Goal: Transaction & Acquisition: Purchase product/service

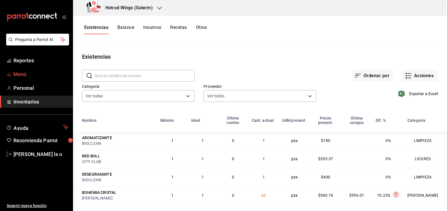
click at [17, 75] on span "Menú" at bounding box center [40, 75] width 55 height 8
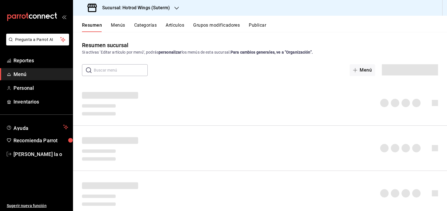
click at [171, 26] on button "Artículos" at bounding box center [175, 27] width 19 height 10
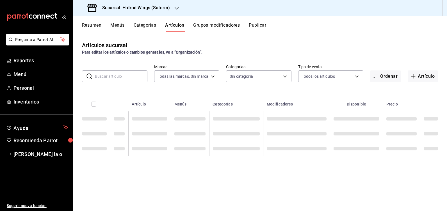
type input "bd20a852-739d-4ff9-915d-d7af5650fd58"
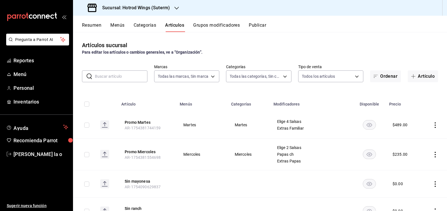
type input "26c1f28e-87d3-4f16-882d-7628e2cac17d,aa0f4bc3-2820-45b2-8f12-09ddccb389c4,e7a0c…"
click at [421, 80] on button "Artículo" at bounding box center [423, 77] width 30 height 12
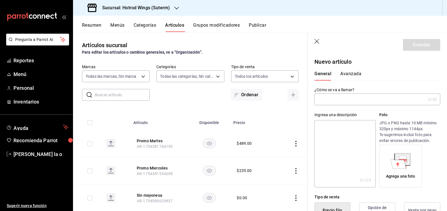
click at [358, 100] on input "text" at bounding box center [371, 99] width 112 height 11
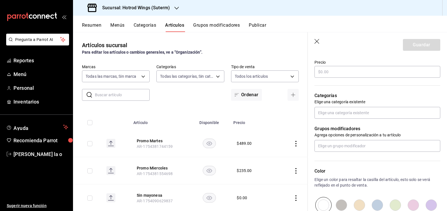
scroll to position [154, 0]
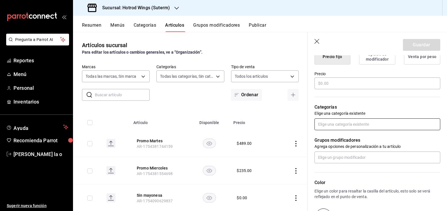
type input "dario"
click at [350, 121] on input "text" at bounding box center [378, 125] width 126 height 12
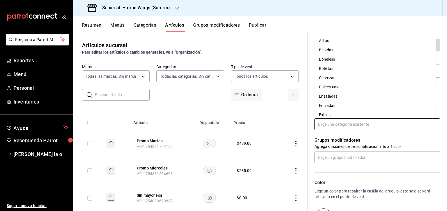
click at [333, 40] on li "Alitas" at bounding box center [376, 40] width 122 height 9
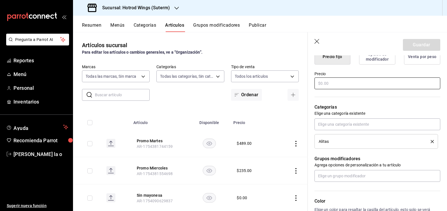
click at [334, 85] on input "text" at bounding box center [378, 84] width 126 height 12
click at [270, 39] on div "Artículos sucursal Para editar los artículos o cambios generales, ve a “Organiz…" at bounding box center [190, 121] width 235 height 179
click at [35, 102] on span "Inventarios" at bounding box center [40, 102] width 55 height 8
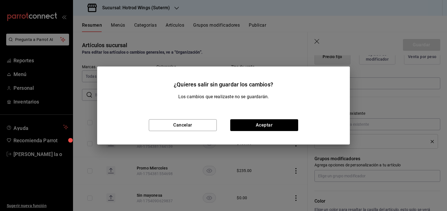
click at [320, 39] on div "¿Quieres salir sin guardar los cambios? Los cambios que realizaste no se guarda…" at bounding box center [223, 105] width 447 height 211
click at [277, 32] on div "¿Quieres salir sin guardar los cambios? Los cambios que realizaste no se guarda…" at bounding box center [223, 105] width 447 height 211
click at [196, 123] on button "Cancelar" at bounding box center [183, 125] width 68 height 12
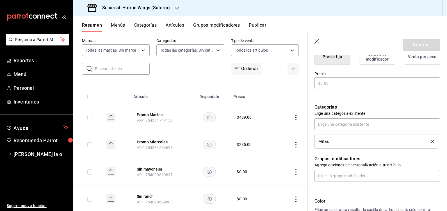
scroll to position [0, 0]
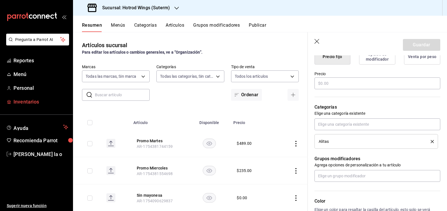
click at [25, 101] on span "Inventarios" at bounding box center [40, 102] width 55 height 8
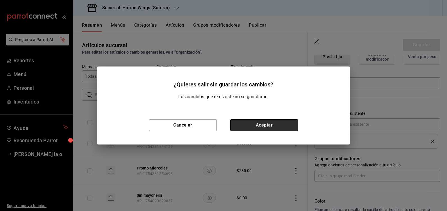
click at [257, 125] on button "Aceptar" at bounding box center [264, 125] width 68 height 12
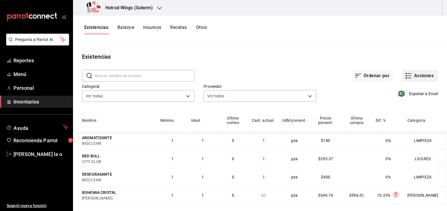
click at [420, 78] on button "Acciones" at bounding box center [420, 76] width 36 height 12
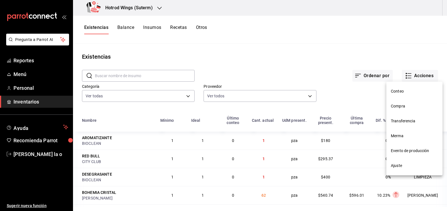
click at [398, 107] on span "Compra" at bounding box center [414, 106] width 47 height 6
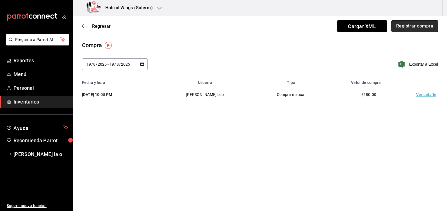
click at [408, 26] on button "Registrar compra" at bounding box center [415, 26] width 47 height 12
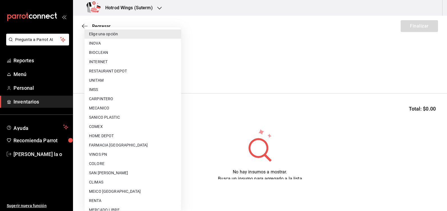
click at [172, 71] on body "Pregunta a Parrot AI Reportes Menú Personal Inventarios Ayuda Recomienda Parrot…" at bounding box center [223, 90] width 447 height 180
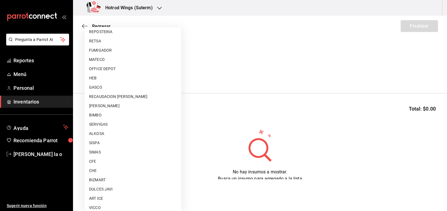
scroll to position [253, 0]
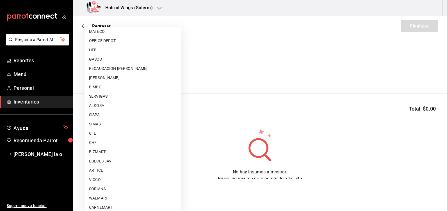
click at [105, 96] on li "SERVIGAS" at bounding box center [133, 96] width 97 height 9
type input "cfb56cc7-5142-4fd3-9c18-594a56f2780a"
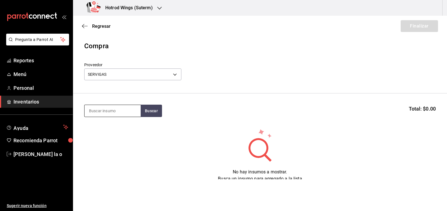
drag, startPoint x: 100, startPoint y: 112, endPoint x: 117, endPoint y: 112, distance: 16.9
click at [100, 112] on input at bounding box center [113, 111] width 56 height 12
click at [152, 110] on button "Buscar" at bounding box center [151, 111] width 21 height 12
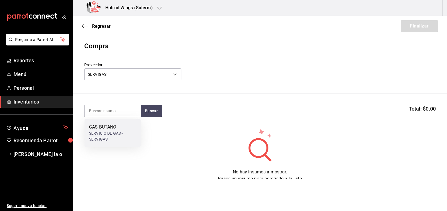
click at [121, 136] on div "SERVICIO DE GAS - SERVIGAS" at bounding box center [112, 137] width 47 height 12
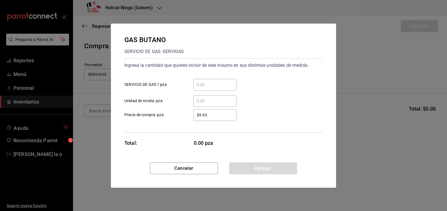
drag, startPoint x: 196, startPoint y: 90, endPoint x: 203, endPoint y: 84, distance: 9.4
click at [196, 90] on div "​" at bounding box center [215, 85] width 43 height 12
click at [196, 88] on input "​ SERVICIO DE GAS 1 pza" at bounding box center [215, 85] width 43 height 7
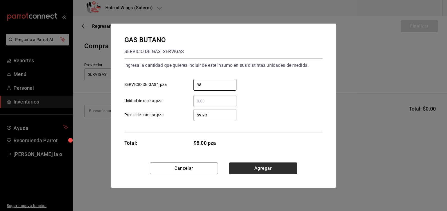
type input "98"
click at [270, 166] on button "Agregar" at bounding box center [263, 169] width 68 height 12
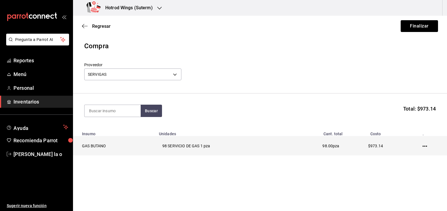
click at [423, 148] on icon "button" at bounding box center [425, 146] width 4 height 4
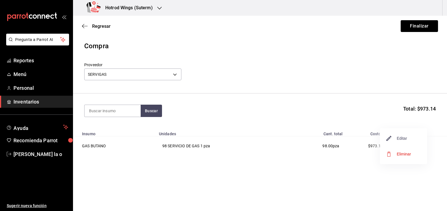
click at [407, 138] on span "Editar" at bounding box center [397, 138] width 21 height 7
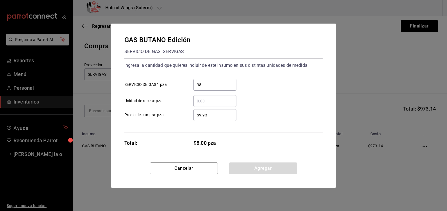
click at [214, 116] on input "$9.93" at bounding box center [215, 115] width 43 height 7
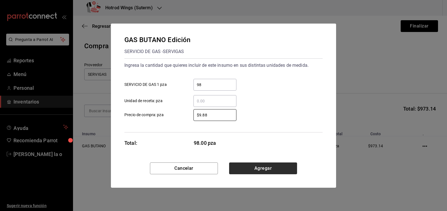
type input "$9.88"
click at [264, 169] on button "Agregar" at bounding box center [263, 169] width 68 height 12
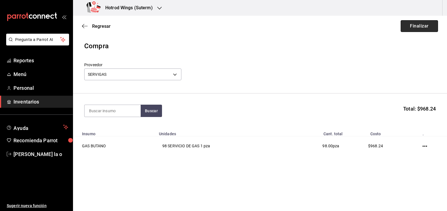
click at [416, 22] on button "Finalizar" at bounding box center [419, 26] width 37 height 12
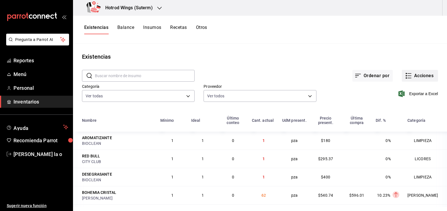
click at [418, 76] on button "Acciones" at bounding box center [420, 76] width 36 height 12
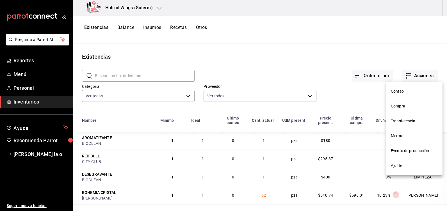
click at [403, 107] on span "Compra" at bounding box center [414, 106] width 47 height 6
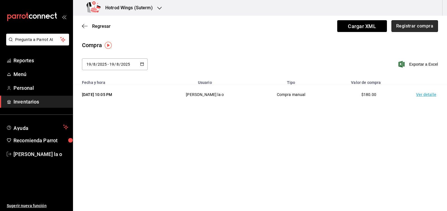
click at [402, 24] on button "Registrar compra" at bounding box center [415, 26] width 47 height 12
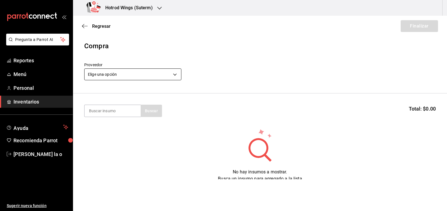
click at [173, 76] on body "Pregunta a Parrot AI Reportes Menú Personal Inventarios Ayuda Recomienda Parrot…" at bounding box center [223, 90] width 447 height 180
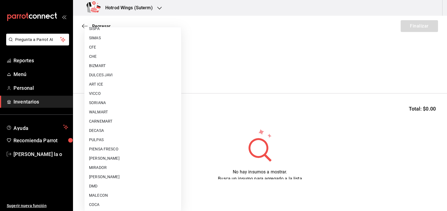
scroll to position [359, 0]
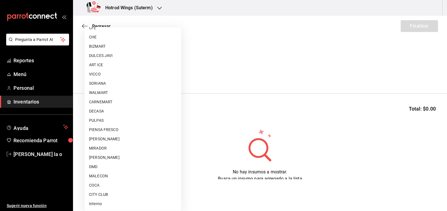
click at [102, 205] on li "Interno" at bounding box center [133, 204] width 97 height 9
type input "6e661de0-40cb-4ff4-ad8e-ff30832a66ab"
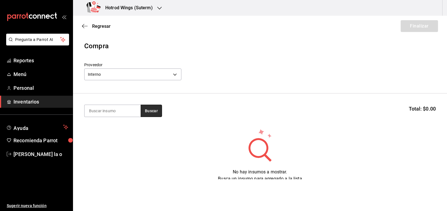
click at [154, 107] on button "Buscar" at bounding box center [151, 111] width 21 height 12
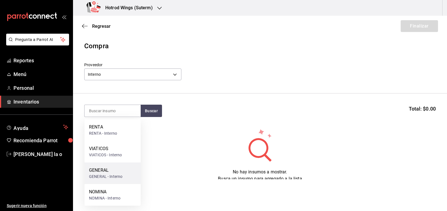
click at [108, 172] on div "GENERAL" at bounding box center [105, 170] width 33 height 7
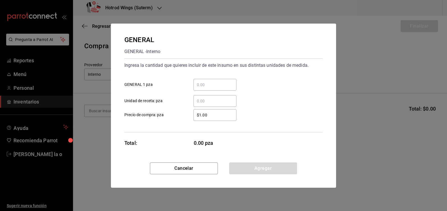
click at [205, 83] on input "​ GENERAL 1 pza" at bounding box center [215, 85] width 43 height 7
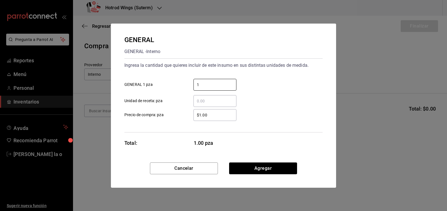
type input "1"
click at [210, 117] on input "$1.00" at bounding box center [215, 115] width 43 height 7
type input "$1"
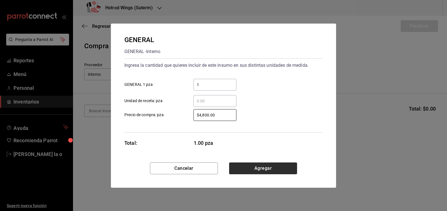
type input "$4,800.00"
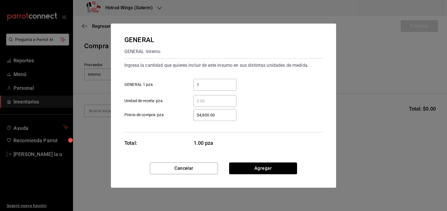
click at [284, 165] on button "Agregar" at bounding box center [263, 169] width 68 height 12
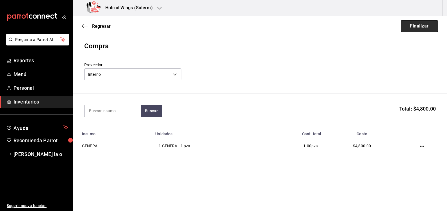
click at [415, 26] on button "Finalizar" at bounding box center [419, 26] width 37 height 12
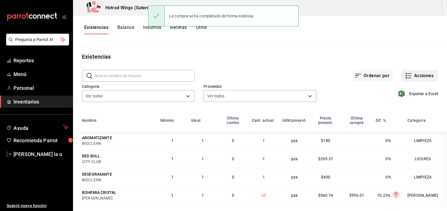
click at [424, 77] on button "Acciones" at bounding box center [420, 76] width 36 height 12
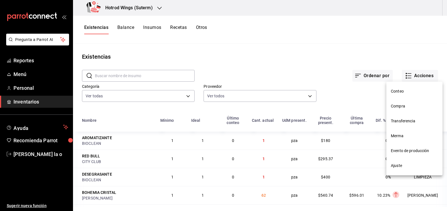
click at [410, 107] on span "Compra" at bounding box center [414, 106] width 47 height 6
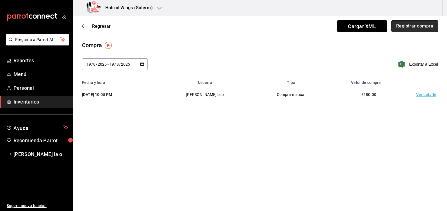
click at [417, 27] on button "Registrar compra" at bounding box center [415, 26] width 47 height 12
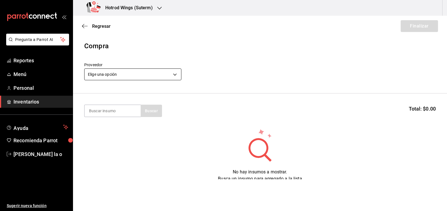
click at [177, 75] on body "Pregunta a Parrot AI Reportes Menú Personal Inventarios Ayuda Recomienda Parrot…" at bounding box center [223, 90] width 447 height 180
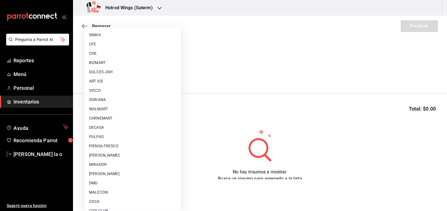
scroll to position [359, 0]
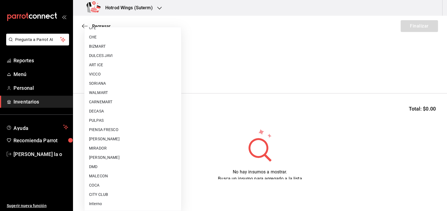
click at [107, 205] on li "Interno" at bounding box center [133, 204] width 97 height 9
type input "6e661de0-40cb-4ff4-ad8e-ff30832a66ab"
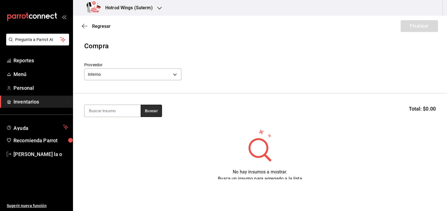
click at [151, 113] on button "Buscar" at bounding box center [151, 111] width 21 height 12
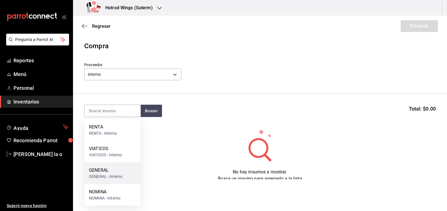
click at [113, 174] on div "GENERAL - Interno" at bounding box center [105, 177] width 33 height 6
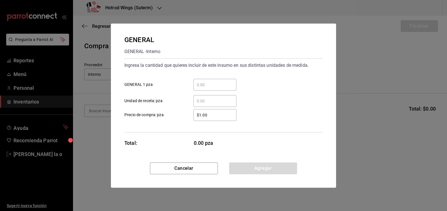
click at [199, 85] on input "​ GENERAL 1 pza" at bounding box center [215, 85] width 43 height 7
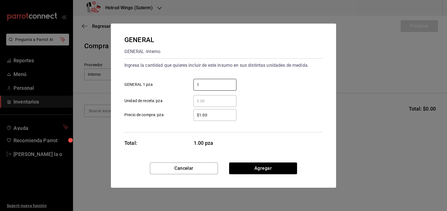
type input "1"
click at [215, 115] on input "$1.00" at bounding box center [215, 115] width 43 height 7
type input "$1"
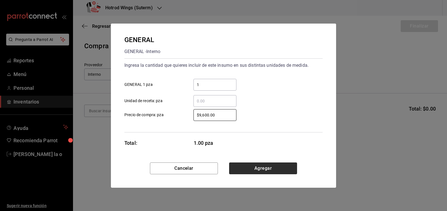
type input "$9,600.00"
click at [281, 171] on button "Agregar" at bounding box center [263, 169] width 68 height 12
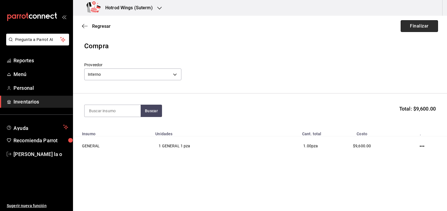
click at [417, 26] on button "Finalizar" at bounding box center [419, 26] width 37 height 12
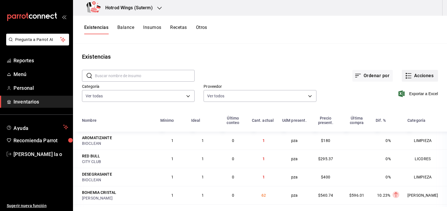
click at [412, 76] on button "Acciones" at bounding box center [420, 76] width 36 height 12
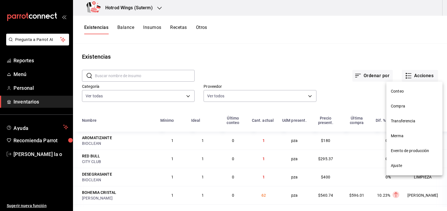
click at [404, 107] on span "Compra" at bounding box center [414, 106] width 47 height 6
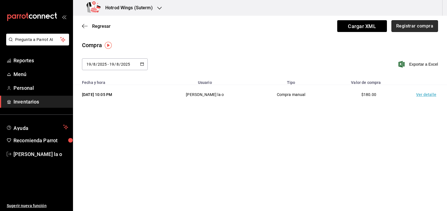
click at [401, 28] on button "Registrar compra" at bounding box center [415, 26] width 47 height 12
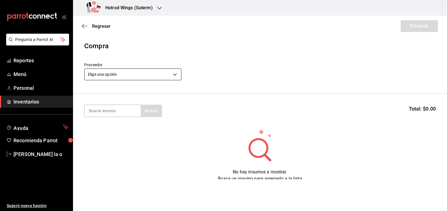
click at [175, 73] on body "Pregunta a Parrot AI Reportes Menú Personal Inventarios Ayuda Recomienda Parrot…" at bounding box center [223, 90] width 447 height 180
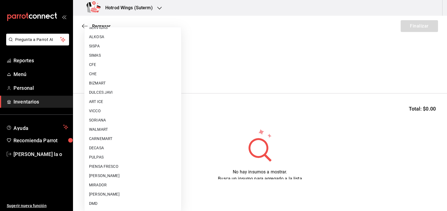
scroll to position [359, 0]
click at [97, 206] on li "Interno" at bounding box center [133, 204] width 97 height 9
type input "6e661de0-40cb-4ff4-ad8e-ff30832a66ab"
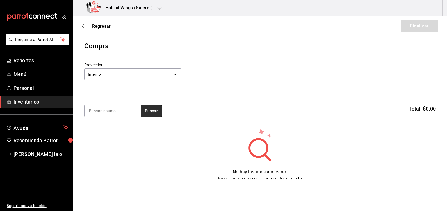
click at [153, 110] on button "Buscar" at bounding box center [151, 111] width 21 height 12
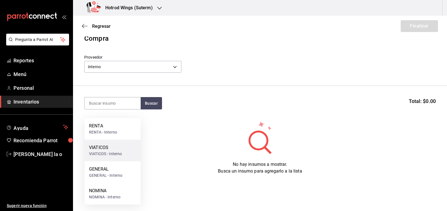
scroll to position [21, 0]
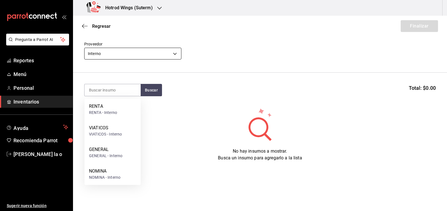
click at [175, 53] on body "Pregunta a Parrot AI Reportes Menú Personal Inventarios Ayuda Recomienda Parrot…" at bounding box center [223, 90] width 447 height 180
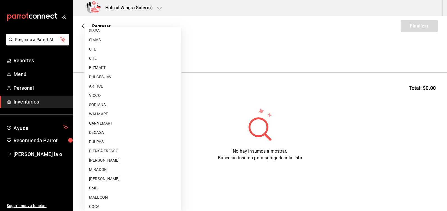
scroll to position [359, 0]
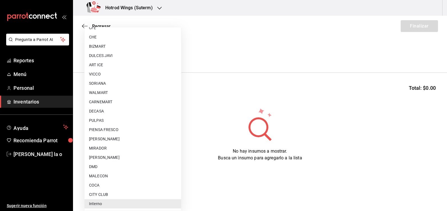
click at [108, 206] on li "Interno" at bounding box center [133, 204] width 97 height 9
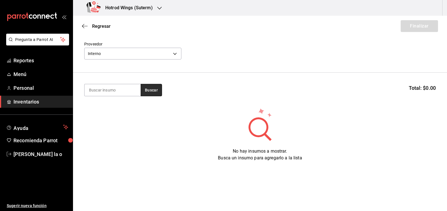
click at [157, 95] on button "Buscar" at bounding box center [151, 90] width 21 height 12
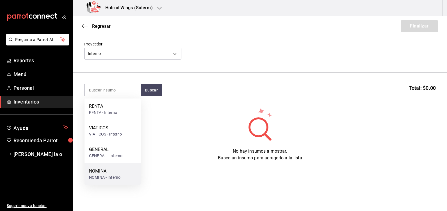
click at [100, 176] on div "NOMINA - Interno" at bounding box center [104, 178] width 31 height 6
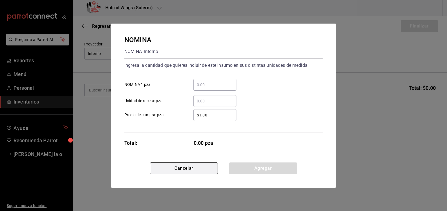
click at [157, 167] on button "Cancelar" at bounding box center [184, 169] width 68 height 12
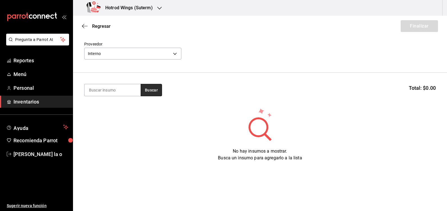
click at [153, 92] on button "Buscar" at bounding box center [151, 90] width 21 height 12
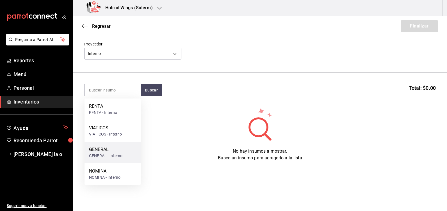
click at [109, 153] on div "GENERAL" at bounding box center [105, 149] width 33 height 7
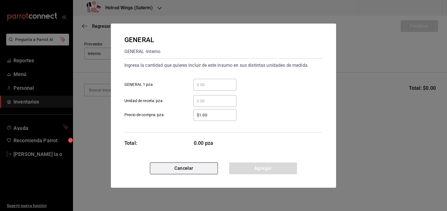
click at [170, 169] on button "Cancelar" at bounding box center [184, 169] width 68 height 12
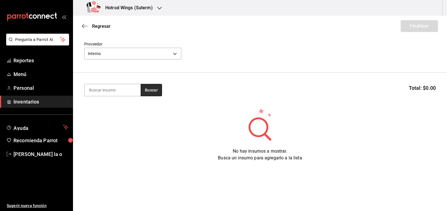
click at [150, 92] on button "Buscar" at bounding box center [151, 90] width 21 height 12
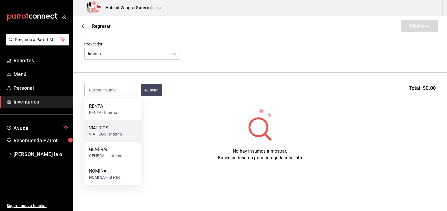
click at [117, 134] on div "VIATICOS - Interno" at bounding box center [105, 135] width 33 height 6
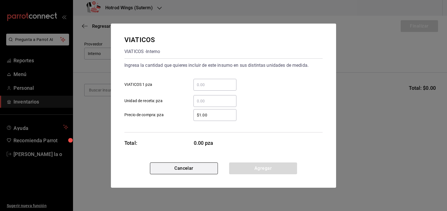
click at [184, 172] on button "Cancelar" at bounding box center [184, 169] width 68 height 12
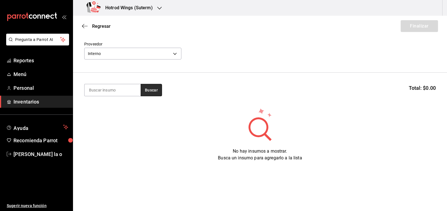
click at [149, 92] on button "Buscar" at bounding box center [151, 90] width 21 height 12
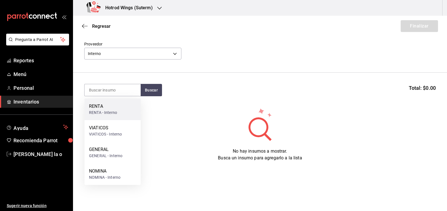
click at [119, 113] on div "RENTA RENTA - Interno" at bounding box center [113, 110] width 56 height 22
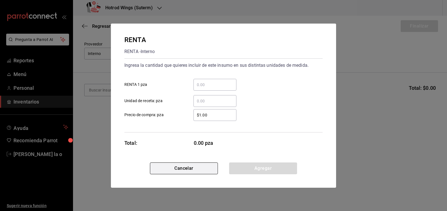
click at [184, 171] on button "Cancelar" at bounding box center [184, 169] width 68 height 12
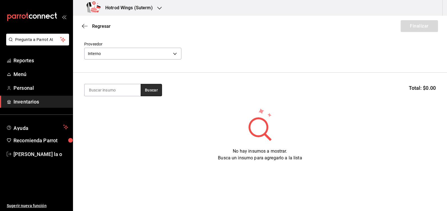
click at [148, 92] on button "Buscar" at bounding box center [151, 90] width 21 height 12
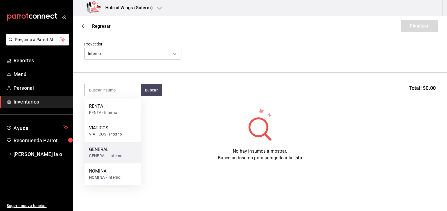
click at [119, 155] on div "GENERAL - Interno" at bounding box center [105, 156] width 33 height 6
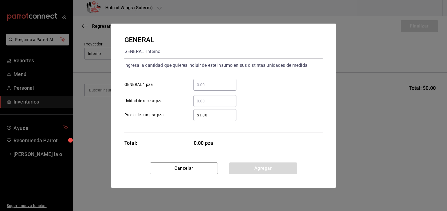
click at [211, 83] on input "​ GENERAL 1 pza" at bounding box center [215, 85] width 43 height 7
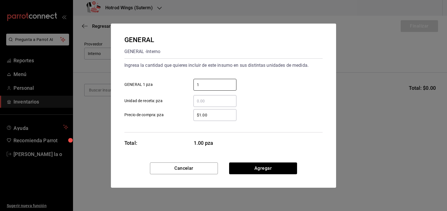
type input "1"
click at [214, 118] on input "$1.00" at bounding box center [215, 115] width 43 height 7
type input "$1"
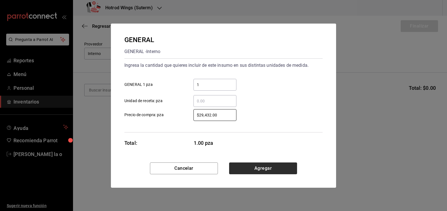
type input "$29,432.00"
click at [259, 169] on button "Agregar" at bounding box center [263, 169] width 68 height 12
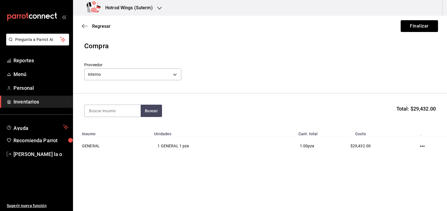
scroll to position [0, 0]
click at [414, 24] on button "Finalizar" at bounding box center [419, 26] width 37 height 12
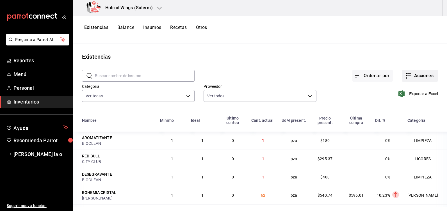
click at [408, 73] on button "Acciones" at bounding box center [420, 76] width 36 height 12
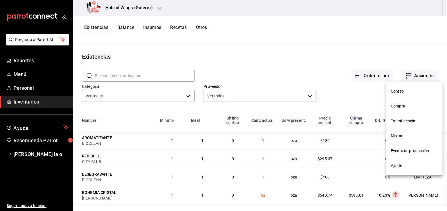
click at [404, 107] on span "Compra" at bounding box center [414, 106] width 47 height 6
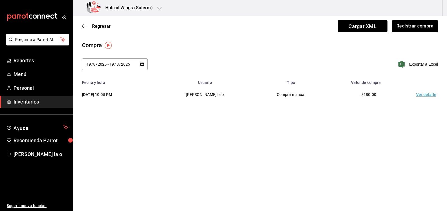
click at [201, 97] on td "[PERSON_NAME] la o" at bounding box center [205, 94] width 95 height 19
click at [141, 64] on icon "button" at bounding box center [142, 64] width 4 height 4
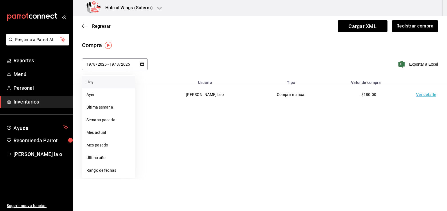
click at [95, 83] on li "Hoy" at bounding box center [108, 82] width 53 height 13
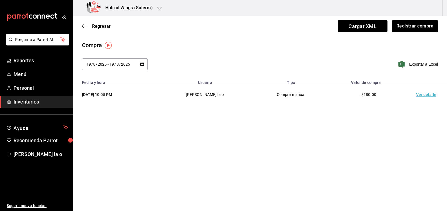
click at [143, 65] on icon "button" at bounding box center [142, 64] width 4 height 4
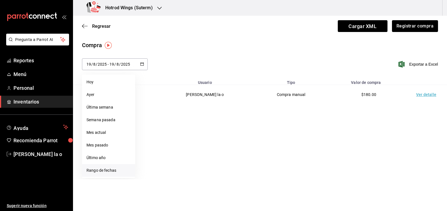
click at [101, 169] on li "Rango de fechas" at bounding box center [108, 170] width 53 height 13
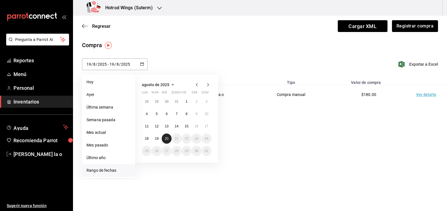
click at [167, 142] on button "20" at bounding box center [167, 139] width 10 height 10
type input "[DATE]"
type input "20"
type input "[DATE]"
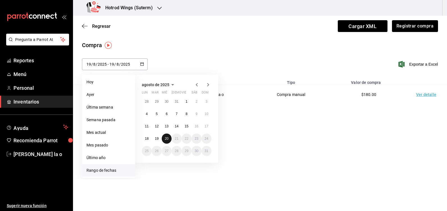
type input "20"
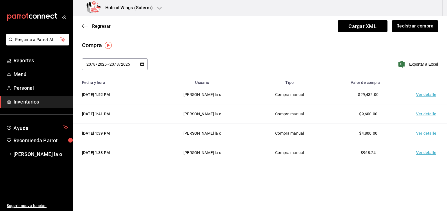
click at [423, 94] on td "Ver detalle" at bounding box center [427, 94] width 39 height 19
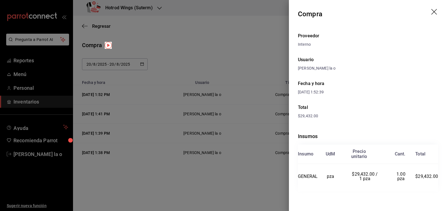
click at [434, 12] on icon "drag" at bounding box center [435, 12] width 7 height 7
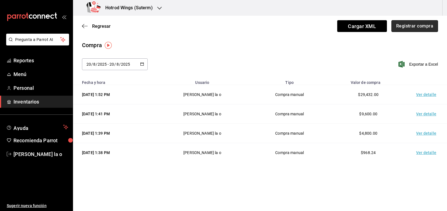
click at [413, 26] on button "Registrar compra" at bounding box center [415, 26] width 47 height 12
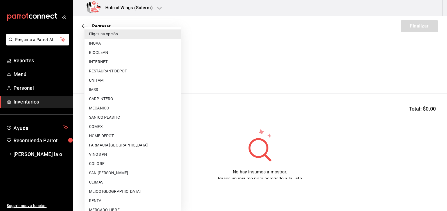
click at [174, 75] on body "Pregunta a Parrot AI Reportes Menú Personal Inventarios Ayuda Recomienda Parrot…" at bounding box center [223, 90] width 447 height 180
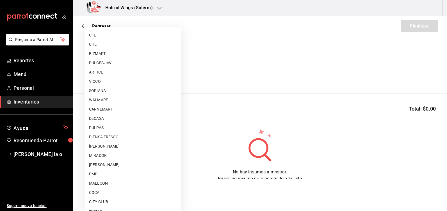
scroll to position [359, 0]
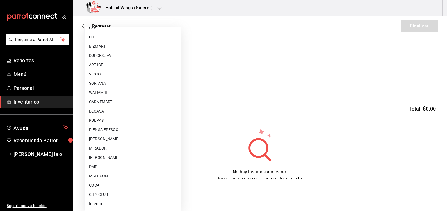
click at [110, 206] on li "Interno" at bounding box center [133, 204] width 97 height 9
type input "6e661de0-40cb-4ff4-ad8e-ff30832a66ab"
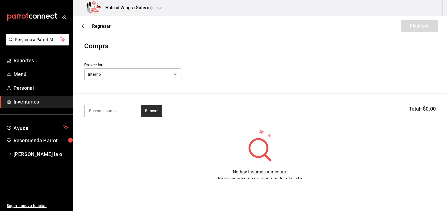
click at [148, 110] on button "Buscar" at bounding box center [151, 111] width 21 height 12
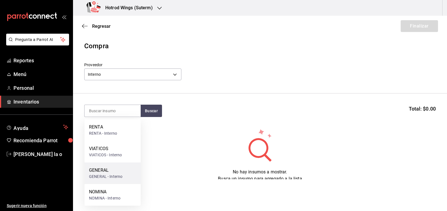
click at [107, 172] on div "GENERAL" at bounding box center [105, 170] width 33 height 7
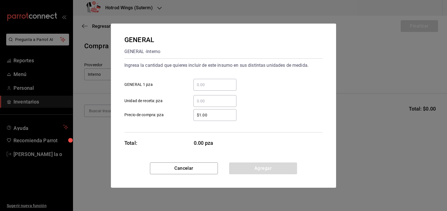
click at [200, 83] on input "​ GENERAL 1 pza" at bounding box center [215, 85] width 43 height 7
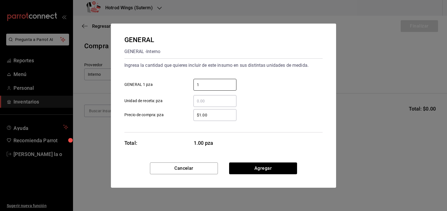
type input "1"
click at [211, 113] on input "$1.00" at bounding box center [215, 115] width 43 height 7
type input "$1"
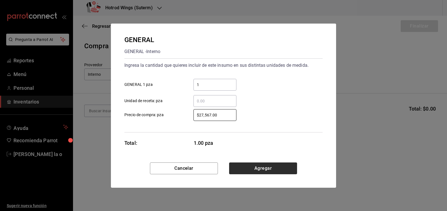
type input "$27,567.00"
click at [267, 168] on button "Agregar" at bounding box center [263, 169] width 68 height 12
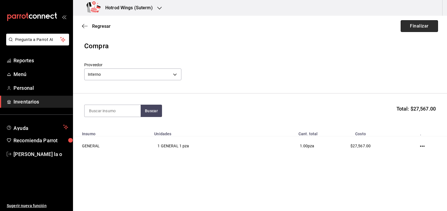
click at [419, 26] on button "Finalizar" at bounding box center [419, 26] width 37 height 12
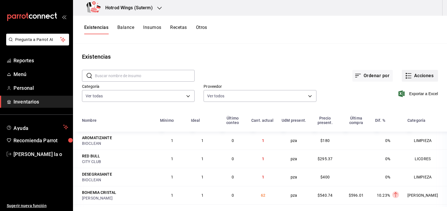
click at [418, 79] on button "Acciones" at bounding box center [420, 76] width 36 height 12
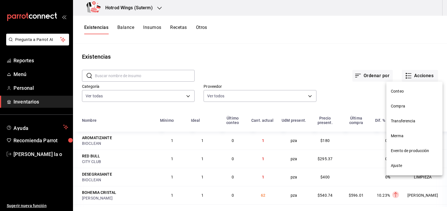
click at [402, 106] on span "Compra" at bounding box center [414, 106] width 47 height 6
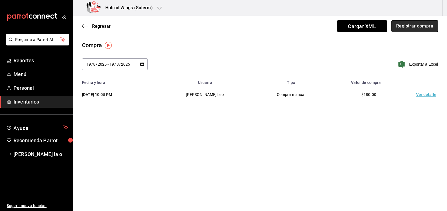
click at [408, 28] on button "Registrar compra" at bounding box center [415, 26] width 47 height 12
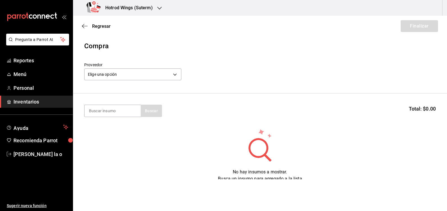
click at [419, 28] on div "Regresar Finalizar" at bounding box center [260, 26] width 374 height 21
click at [176, 74] on body "Pregunta a Parrot AI Reportes Menú Personal Inventarios Ayuda Recomienda Parrot…" at bounding box center [223, 90] width 447 height 180
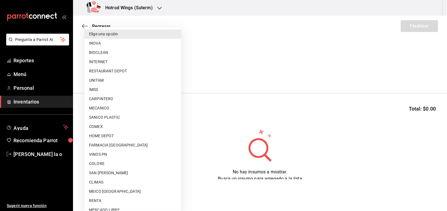
click at [105, 89] on li "IMSS" at bounding box center [133, 89] width 97 height 9
type input "b4be73a6-ef78-4d0a-a293-5ed19daa8f93"
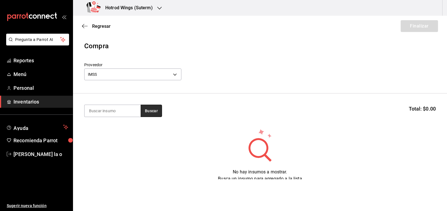
click at [157, 109] on button "Buscar" at bounding box center [151, 111] width 21 height 12
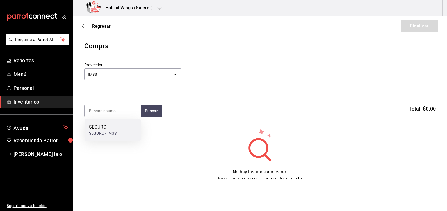
click at [108, 129] on div "SEGURO" at bounding box center [103, 127] width 28 height 7
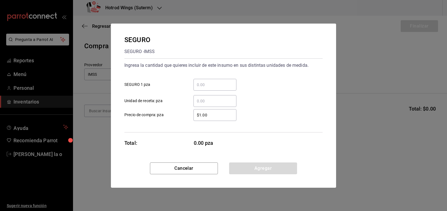
click at [200, 83] on input "​ SEGURO 1 pza" at bounding box center [215, 85] width 43 height 7
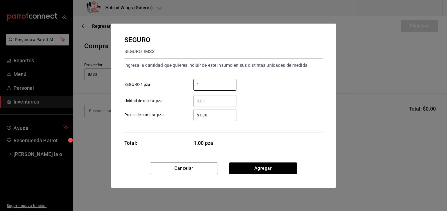
type input "1"
click at [214, 116] on input "$1.00" at bounding box center [215, 115] width 43 height 7
type input "$1"
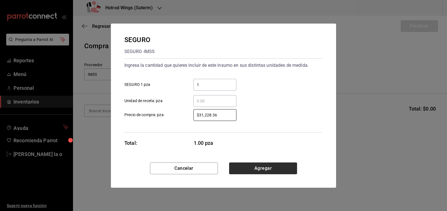
type input "$31,228.36"
click at [270, 168] on button "Agregar" at bounding box center [263, 169] width 68 height 12
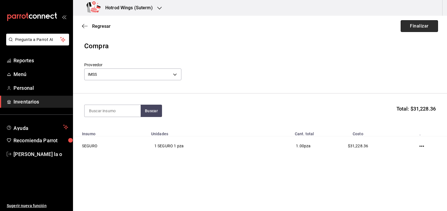
click at [420, 24] on button "Finalizar" at bounding box center [419, 26] width 37 height 12
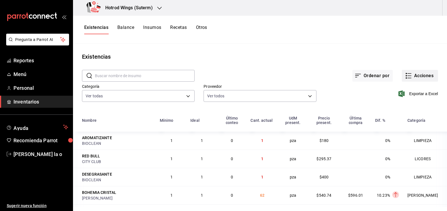
click at [421, 75] on button "Acciones" at bounding box center [420, 76] width 36 height 12
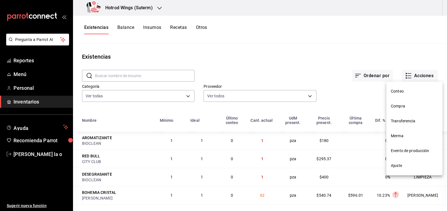
click at [404, 104] on span "Compra" at bounding box center [414, 106] width 47 height 6
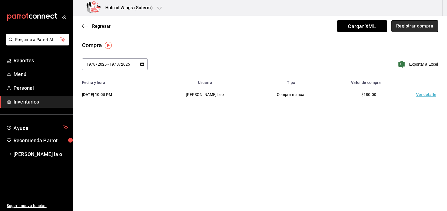
click at [418, 27] on button "Registrar compra" at bounding box center [415, 26] width 47 height 12
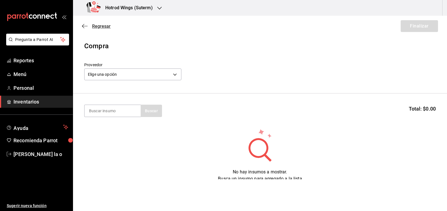
click at [83, 25] on icon "button" at bounding box center [83, 26] width 2 height 4
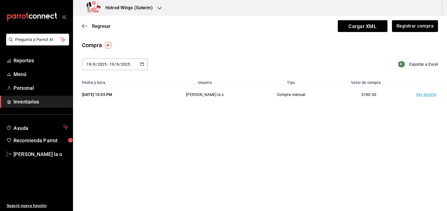
click at [143, 64] on icon "button" at bounding box center [142, 64] width 4 height 4
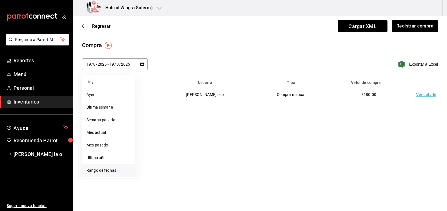
click at [105, 168] on li "Rango de fechas" at bounding box center [108, 170] width 53 height 13
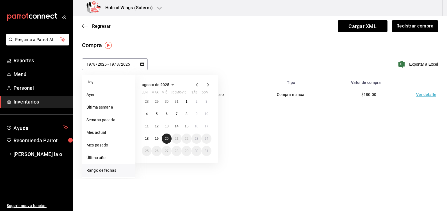
click at [169, 138] on button "20" at bounding box center [167, 139] width 10 height 10
click at [166, 136] on button "20" at bounding box center [167, 139] width 10 height 10
type input "[DATE]"
type input "20"
type input "[DATE]"
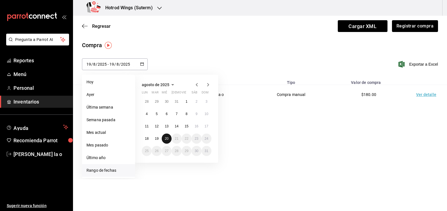
type input "20"
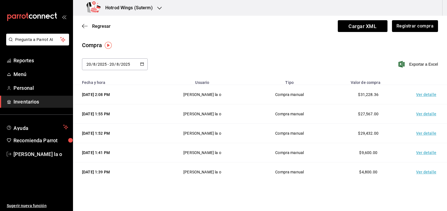
click at [161, 8] on icon "button" at bounding box center [159, 8] width 4 height 4
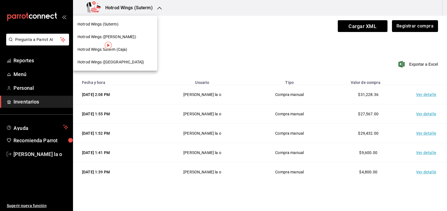
click at [121, 38] on div "Hotrod Wings ([PERSON_NAME])" at bounding box center [115, 37] width 75 height 6
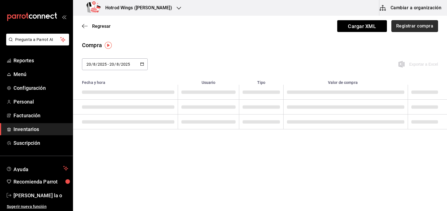
click at [413, 25] on button "Registrar compra" at bounding box center [415, 26] width 47 height 12
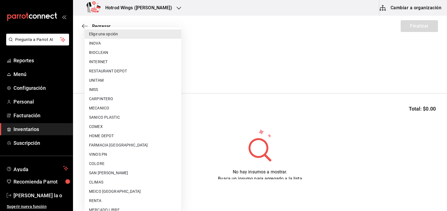
click at [174, 74] on body "Pregunta a Parrot AI Reportes Menú Configuración Personal Facturación Inventari…" at bounding box center [223, 90] width 447 height 180
click at [99, 89] on li "IMSS" at bounding box center [133, 89] width 97 height 9
type input "b4be73a6-ef78-4d0a-a293-5ed19daa8f93"
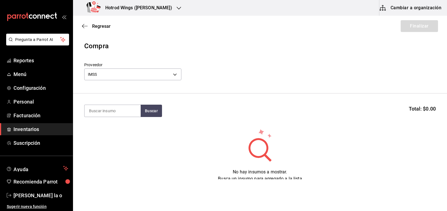
click at [97, 109] on input at bounding box center [113, 111] width 56 height 12
click at [148, 112] on button "Buscar" at bounding box center [151, 111] width 21 height 12
drag, startPoint x: 109, startPoint y: 135, endPoint x: 115, endPoint y: 129, distance: 8.0
click at [110, 134] on div "SEGURO - IMSS" at bounding box center [103, 134] width 28 height 6
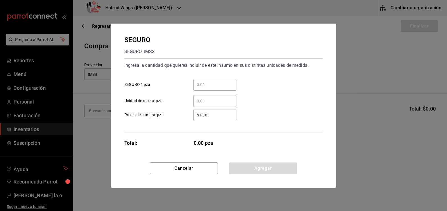
click at [197, 86] on input "​ SEGURO 1 pza" at bounding box center [215, 85] width 43 height 7
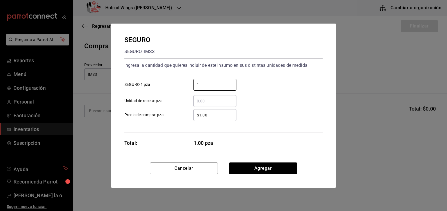
type input "1"
drag, startPoint x: 214, startPoint y: 115, endPoint x: 210, endPoint y: 112, distance: 4.4
click at [214, 115] on input "$1.00" at bounding box center [215, 115] width 43 height 7
type input "$1"
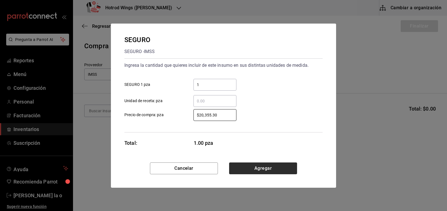
type input "$20,355.30"
click at [280, 168] on button "Agregar" at bounding box center [263, 169] width 68 height 12
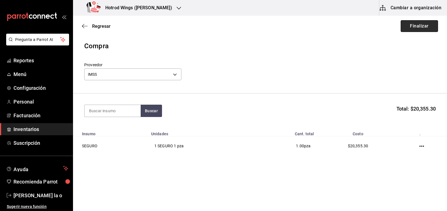
click at [426, 28] on button "Finalizar" at bounding box center [419, 26] width 37 height 12
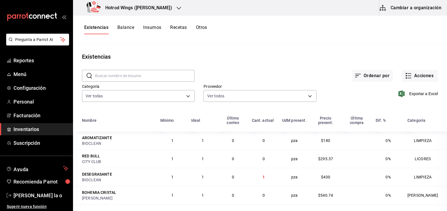
click at [177, 8] on icon "button" at bounding box center [179, 8] width 4 height 4
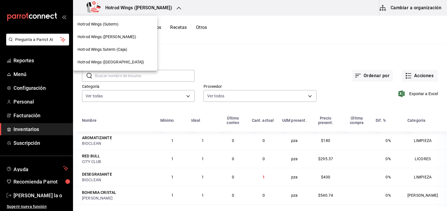
click at [111, 24] on span "Hotrod Wings (Suterm)" at bounding box center [98, 24] width 41 height 6
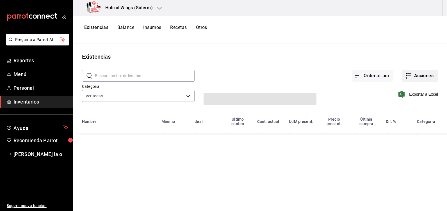
click at [421, 76] on button "Acciones" at bounding box center [420, 76] width 36 height 12
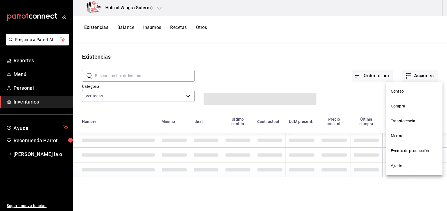
click at [409, 107] on span "Compra" at bounding box center [414, 106] width 47 height 6
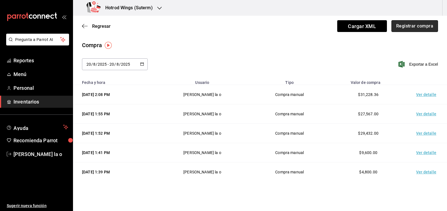
click at [415, 26] on button "Registrar compra" at bounding box center [415, 26] width 47 height 12
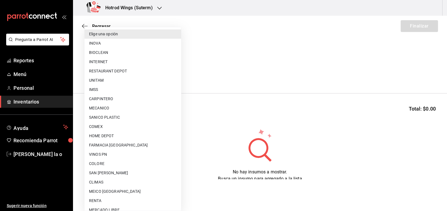
click at [173, 74] on body "Pregunta a Parrot AI Reportes Menú Personal Inventarios Ayuda Recomienda Parrot…" at bounding box center [223, 90] width 447 height 180
click at [110, 53] on li "BIOCLEAN" at bounding box center [133, 52] width 97 height 9
type input "6fde4368-5ac6-4871-b6e8-976adcb2971e"
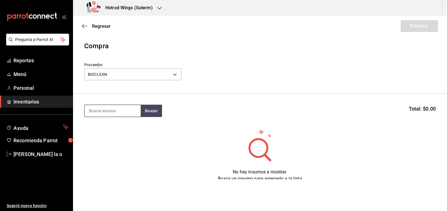
click at [141, 110] on input at bounding box center [113, 111] width 56 height 12
click at [146, 109] on button "Buscar" at bounding box center [151, 111] width 21 height 12
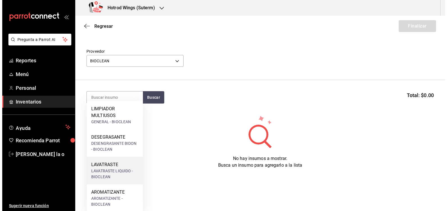
scroll to position [21, 0]
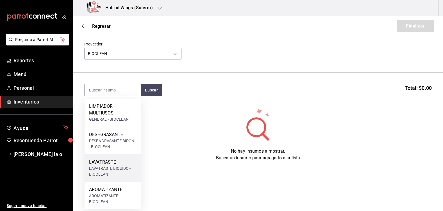
click at [112, 168] on div "LAVATRASTE LIQUIDO - BIOCLEAN" at bounding box center [112, 172] width 47 height 12
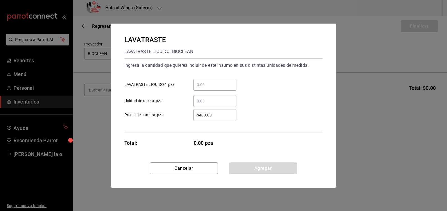
click at [207, 81] on div "​" at bounding box center [215, 85] width 43 height 12
click at [207, 82] on input "​ LAVATRASTE LIQUIDO 1 pza" at bounding box center [215, 85] width 43 height 7
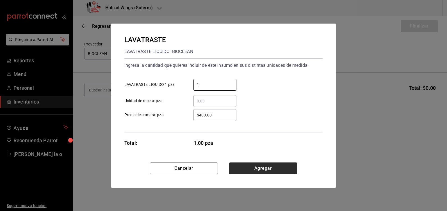
type input "1"
click at [250, 163] on button "Agregar" at bounding box center [263, 169] width 68 height 12
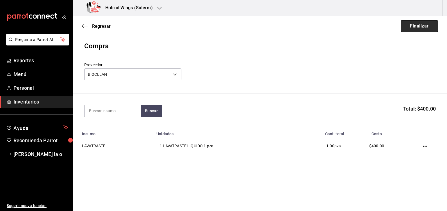
click at [415, 25] on button "Finalizar" at bounding box center [419, 26] width 37 height 12
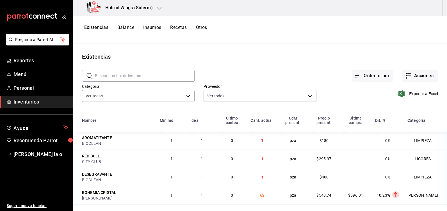
click at [160, 10] on icon "button" at bounding box center [159, 8] width 4 height 4
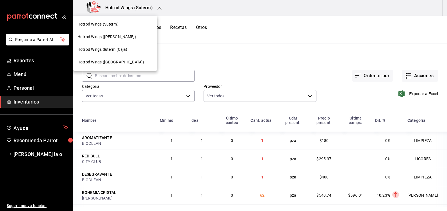
click at [118, 38] on div "Hotrod Wings ([PERSON_NAME])" at bounding box center [115, 37] width 75 height 6
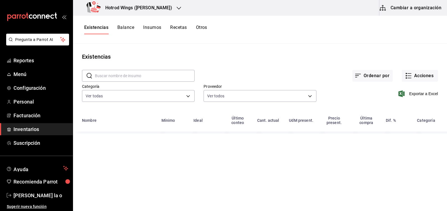
click at [31, 130] on span "Inventarios" at bounding box center [40, 130] width 55 height 8
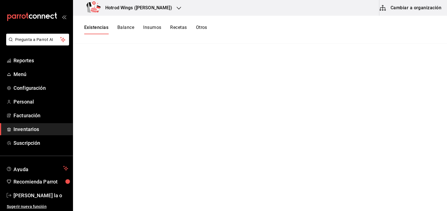
click at [50, 125] on link "Inventarios" at bounding box center [36, 129] width 73 height 12
click at [177, 10] on icon "button" at bounding box center [179, 8] width 4 height 4
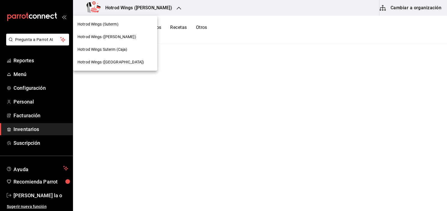
click at [114, 37] on span "Hotrod Wings ([PERSON_NAME])" at bounding box center [107, 37] width 59 height 6
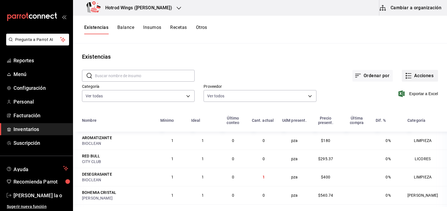
click at [420, 78] on button "Acciones" at bounding box center [420, 76] width 36 height 12
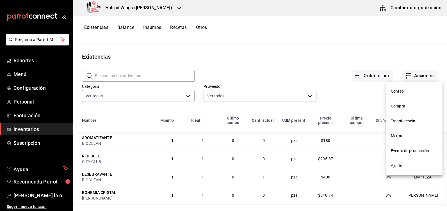
click at [398, 108] on span "Compra" at bounding box center [414, 106] width 47 height 6
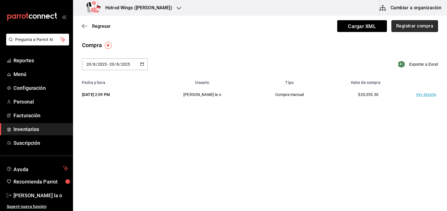
click at [413, 25] on button "Registrar compra" at bounding box center [415, 26] width 47 height 12
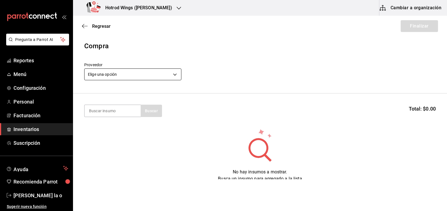
click at [177, 73] on body "Pregunta a Parrot AI Reportes Menú Configuración Personal Facturación Inventari…" at bounding box center [223, 90] width 447 height 180
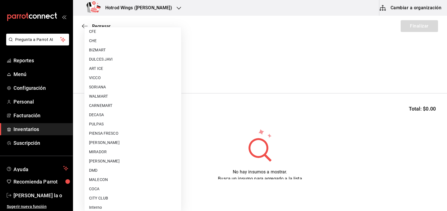
scroll to position [359, 0]
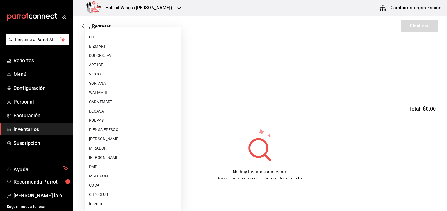
click at [109, 175] on li "MALECON" at bounding box center [133, 176] width 97 height 9
type input "30af0737-a678-46ec-8868-52d87b194834"
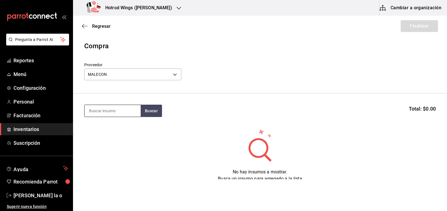
click at [104, 108] on input at bounding box center [113, 111] width 56 height 12
type input "alitas"
click at [160, 107] on button "Buscar" at bounding box center [151, 111] width 21 height 12
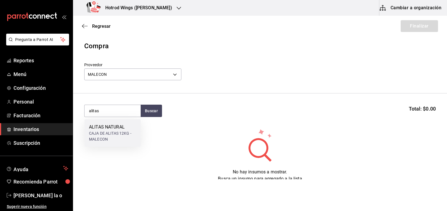
click at [105, 135] on div "CAJA DE ALITAS 12KG - MALECON" at bounding box center [112, 137] width 47 height 12
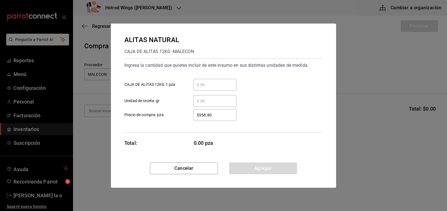
click at [201, 84] on input "​ CAJA DE ALITAS 12KG 1 pza" at bounding box center [215, 85] width 43 height 7
type input "1"
click at [206, 84] on input "1" at bounding box center [215, 85] width 43 height 7
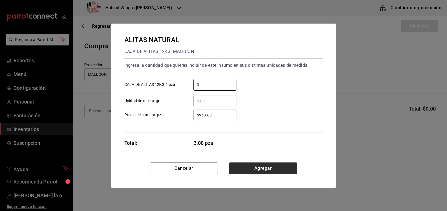
type input "3"
click at [271, 169] on button "Agregar" at bounding box center [263, 169] width 68 height 12
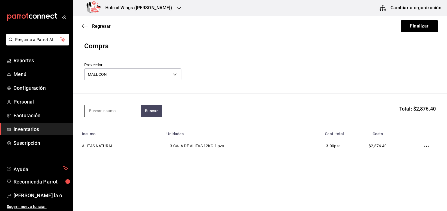
click at [98, 108] on input at bounding box center [113, 111] width 56 height 12
type input "papa"
click at [144, 117] on section "papa Buscar Total: $2,876.40" at bounding box center [260, 111] width 374 height 35
click at [155, 105] on button "Buscar" at bounding box center [151, 111] width 21 height 12
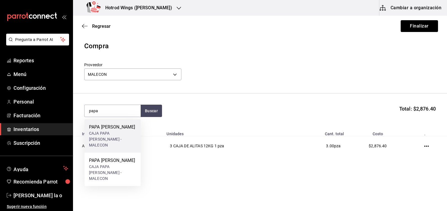
click at [122, 137] on div "CAJA PAPA LISA CAVENDISH - MALECON" at bounding box center [112, 140] width 47 height 18
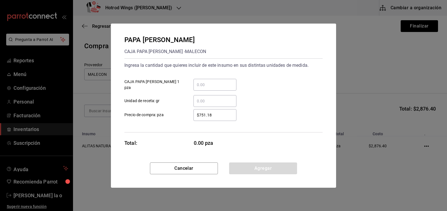
click at [202, 84] on input "​ CAJA PAPA LISA CAVENDISH 1 pza" at bounding box center [215, 85] width 43 height 7
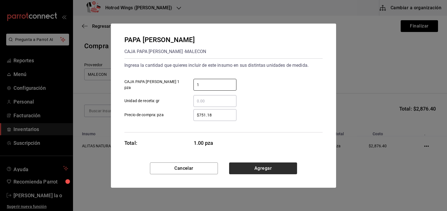
type input "1"
click at [247, 169] on button "Agregar" at bounding box center [263, 169] width 68 height 12
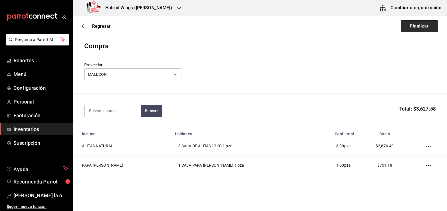
click at [418, 23] on button "Finalizar" at bounding box center [419, 26] width 37 height 12
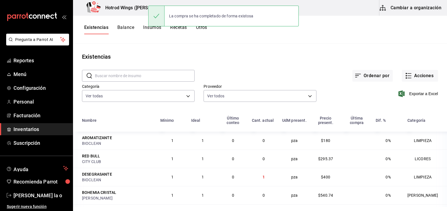
click at [447, 47] on html "Pregunta a Parrot AI Reportes Menú Configuración Personal Facturación Inventari…" at bounding box center [223, 103] width 447 height 207
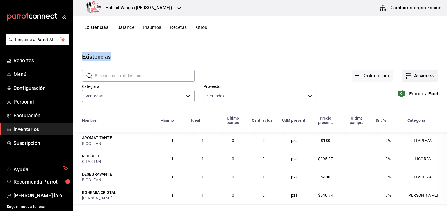
click at [422, 76] on button "Acciones" at bounding box center [420, 76] width 36 height 12
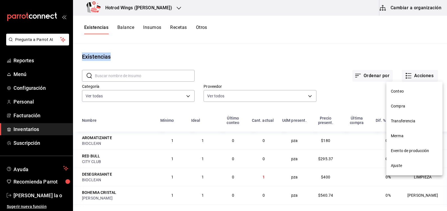
click at [396, 107] on span "Compra" at bounding box center [414, 106] width 47 height 6
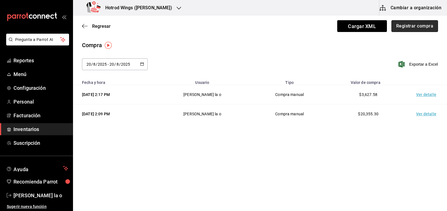
click at [408, 26] on button "Registrar compra" at bounding box center [415, 26] width 47 height 12
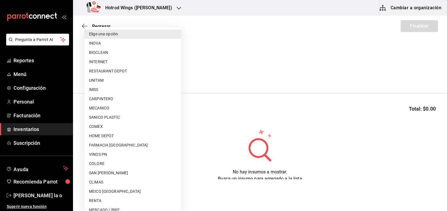
click at [180, 73] on body "Pregunta a Parrot AI Reportes Menú Configuración Personal Facturación Inventari…" at bounding box center [223, 90] width 447 height 180
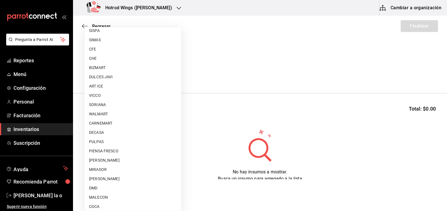
scroll to position [359, 0]
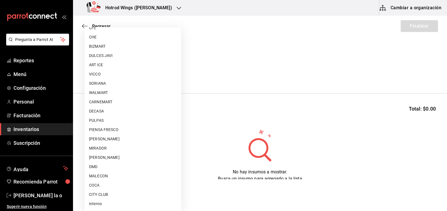
click at [116, 174] on li "MALECON" at bounding box center [133, 176] width 97 height 9
type input "30af0737-a678-46ec-8868-52d87b194834"
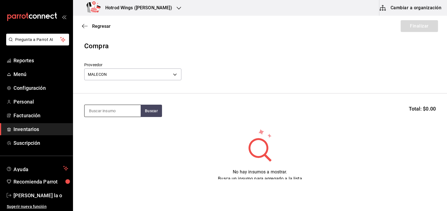
click at [99, 112] on input at bounding box center [113, 111] width 56 height 12
type input "alita"
click at [158, 116] on button "Buscar" at bounding box center [151, 111] width 21 height 12
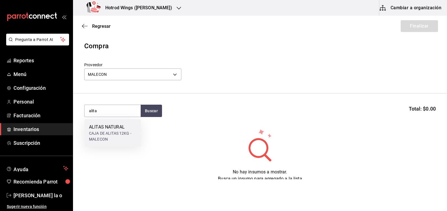
click at [110, 132] on div "CAJA DE ALITAS 12KG - MALECON" at bounding box center [112, 137] width 47 height 12
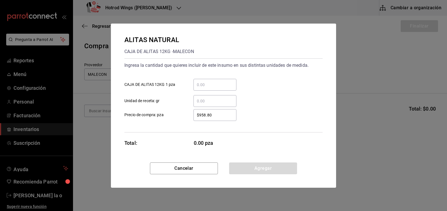
click at [202, 85] on input "​ CAJA DE ALITAS 12KG 1 pza" at bounding box center [215, 85] width 43 height 7
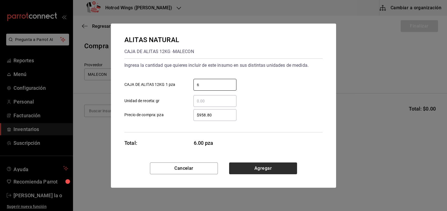
type input "6"
click at [263, 168] on button "Agregar" at bounding box center [263, 169] width 68 height 12
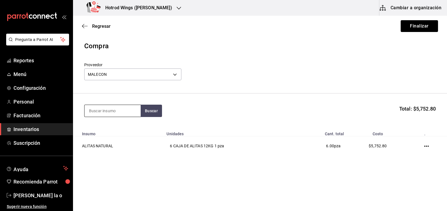
click at [107, 110] on input at bounding box center [113, 111] width 56 height 12
type input "papa"
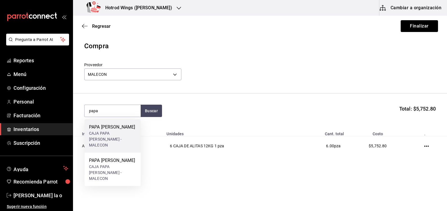
click at [109, 134] on div "CAJA PAPA LISA CAVENDISH - MALECON" at bounding box center [112, 140] width 47 height 18
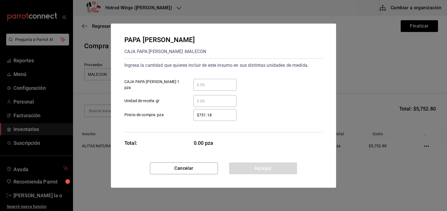
click at [206, 88] on input "​ CAJA PAPA LISA CAVENDISH 1 pza" at bounding box center [215, 85] width 43 height 7
click at [207, 86] on input "​ CAJA PAPA LISA CAVENDISH 1 pza" at bounding box center [215, 85] width 43 height 7
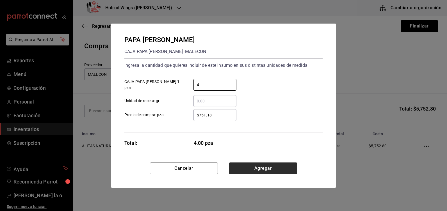
type input "4"
click at [268, 168] on button "Agregar" at bounding box center [263, 169] width 68 height 12
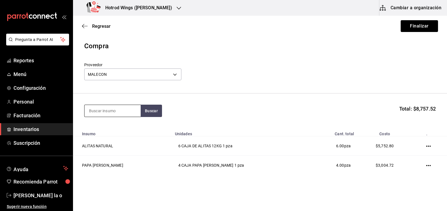
click at [96, 114] on input at bounding box center [113, 111] width 56 height 12
type input "ranch"
click at [152, 112] on button "Buscar" at bounding box center [151, 111] width 21 height 12
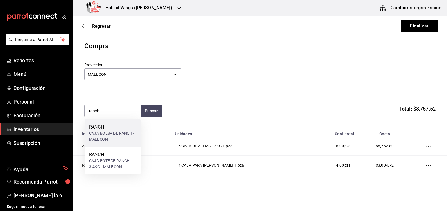
click at [130, 139] on div "CAJA BOLSA DE RANCH - MALECON" at bounding box center [112, 137] width 47 height 12
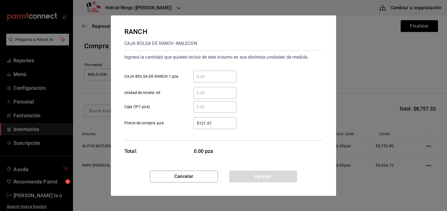
click at [201, 81] on div "​" at bounding box center [215, 77] width 43 height 12
click at [201, 80] on input "​ CAJA BOLSA DE RANCH 1 pza" at bounding box center [215, 76] width 43 height 7
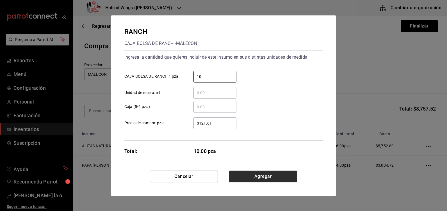
type input "10"
click at [253, 175] on button "Agregar" at bounding box center [263, 177] width 68 height 12
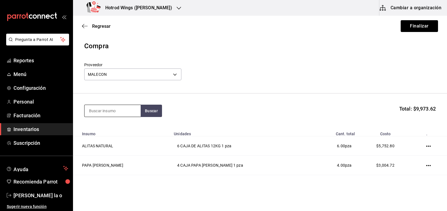
click at [117, 112] on input at bounding box center [113, 111] width 56 height 12
type input ","
type input "mango"
click at [155, 112] on button "Buscar" at bounding box center [151, 111] width 21 height 12
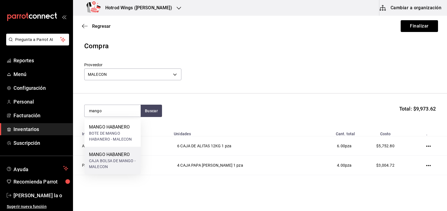
click at [120, 164] on div "CAJA BOLSA DE MANGO - MALECON" at bounding box center [112, 164] width 47 height 12
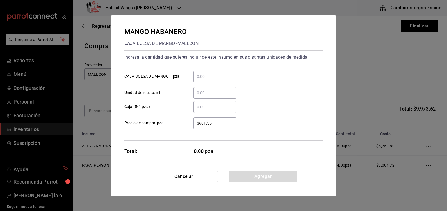
click at [202, 78] on input "​ CAJA BOLSA DE MANGO 1 pza" at bounding box center [215, 76] width 43 height 7
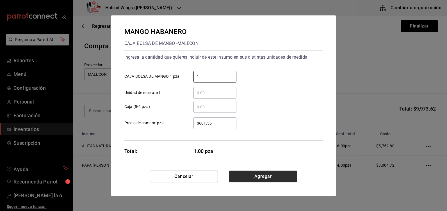
type input "1"
click at [268, 179] on button "Agregar" at bounding box center [263, 177] width 68 height 12
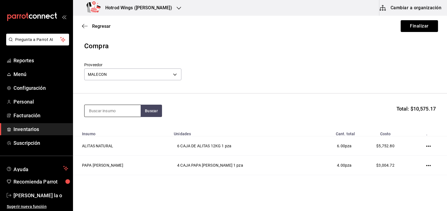
click at [106, 115] on input at bounding box center [113, 111] width 56 height 12
type input "dedos"
click at [153, 108] on button "Buscar" at bounding box center [151, 111] width 21 height 12
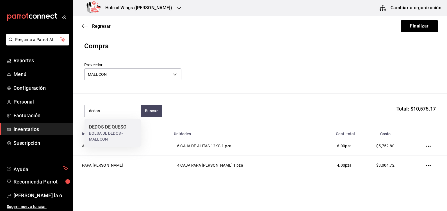
click at [125, 140] on div "BOLSA DE DEDOS - MALECON" at bounding box center [112, 137] width 47 height 12
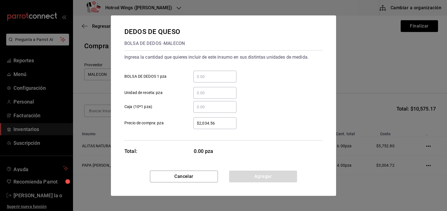
click at [202, 75] on input "​ BOLSA DE DEDOS 1 pza" at bounding box center [215, 76] width 43 height 7
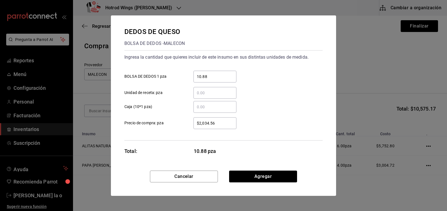
type input "10.88"
click at [226, 123] on input "$2,034.56" at bounding box center [215, 123] width 43 height 7
type input "$2"
type input "$165"
click at [278, 177] on button "Agregar" at bounding box center [263, 177] width 68 height 12
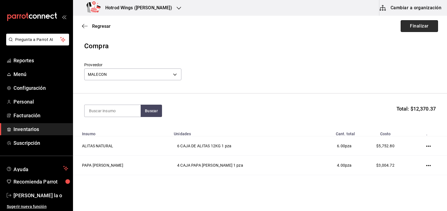
click at [418, 23] on button "Finalizar" at bounding box center [419, 26] width 37 height 12
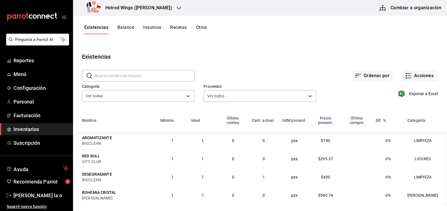
click at [161, 7] on div "Hotrod Wings ([PERSON_NAME])" at bounding box center [131, 8] width 106 height 16
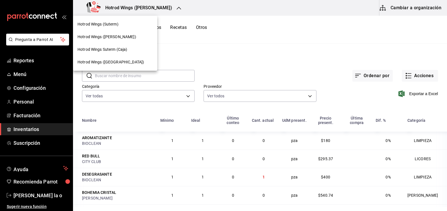
click at [118, 22] on span "Hotrod Wings (Suterm)" at bounding box center [98, 24] width 41 height 6
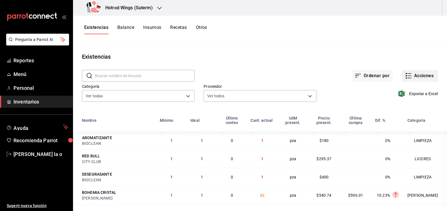
click at [410, 73] on button "Acciones" at bounding box center [420, 76] width 36 height 12
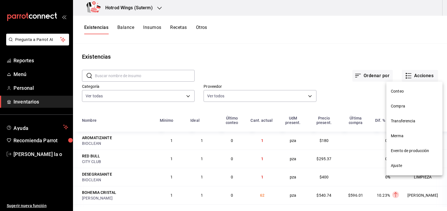
click at [404, 108] on span "Compra" at bounding box center [414, 106] width 47 height 6
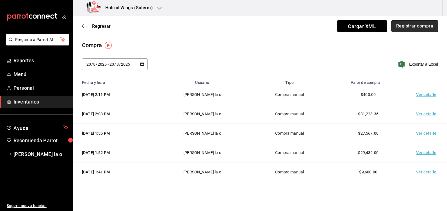
click at [399, 25] on button "Registrar compra" at bounding box center [415, 26] width 47 height 12
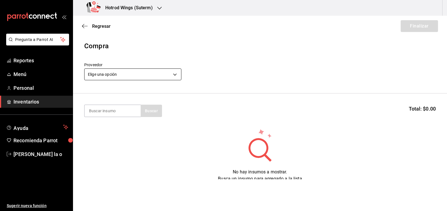
click at [175, 76] on body "Pregunta a Parrot AI Reportes Menú Personal Inventarios Ayuda Recomienda Parrot…" at bounding box center [223, 90] width 447 height 180
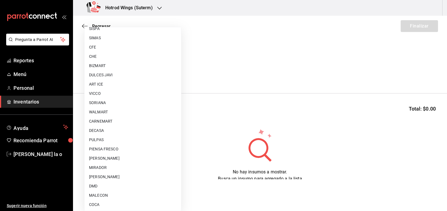
scroll to position [359, 0]
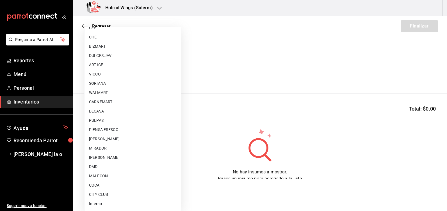
click at [102, 174] on li "MALECON" at bounding box center [133, 176] width 97 height 9
type input "30af0737-a678-46ec-8868-52d87b194834"
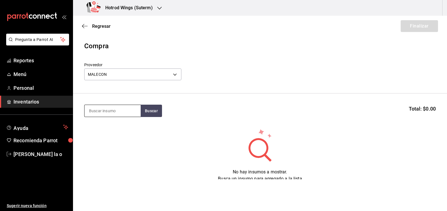
click at [111, 111] on input at bounding box center [113, 111] width 56 height 12
type input "alitas"
click at [148, 113] on button "Buscar" at bounding box center [151, 111] width 21 height 12
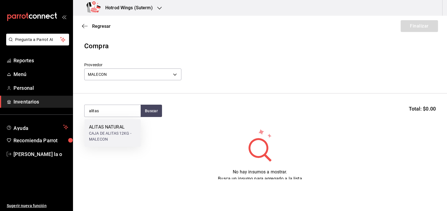
click at [132, 134] on div "CAJA DE ALITAS 12KG - MALECON" at bounding box center [112, 137] width 47 height 12
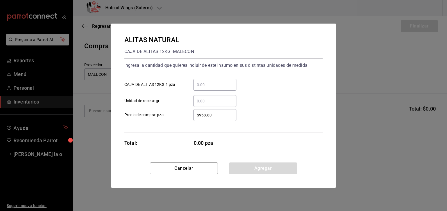
click at [200, 81] on div "​" at bounding box center [215, 85] width 43 height 12
click at [200, 82] on input "​ CAJA DE ALITAS 12KG 1 pza" at bounding box center [215, 85] width 43 height 7
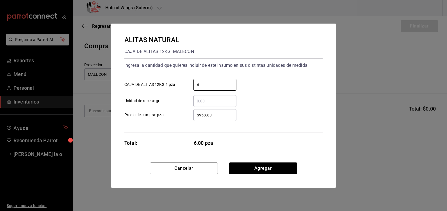
type input "6"
click at [248, 159] on div "ALITAS NATURAL CAJA DE ALITAS 12KG - MALECON Ingresa la cantidad que quieres in…" at bounding box center [223, 93] width 225 height 139
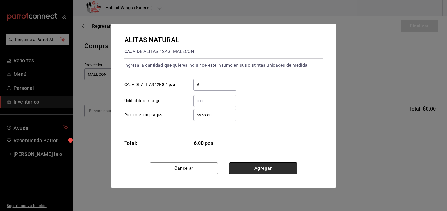
click at [273, 168] on button "Agregar" at bounding box center [263, 169] width 68 height 12
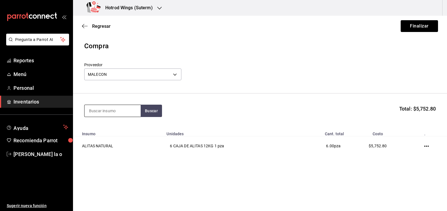
click at [98, 109] on input at bounding box center [113, 111] width 56 height 12
type input "papa"
click at [147, 110] on button "Buscar" at bounding box center [151, 111] width 21 height 12
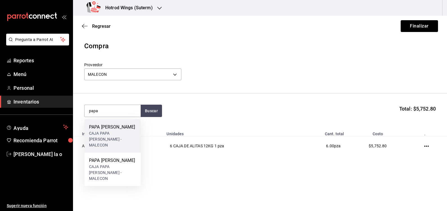
click at [120, 132] on div "CAJA PAPA LISA CAVENDISH - MALECON" at bounding box center [112, 140] width 47 height 18
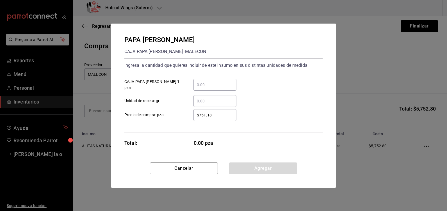
click at [197, 86] on input "​ CAJA PAPA LISA CAVENDISH 1 pza" at bounding box center [215, 85] width 43 height 7
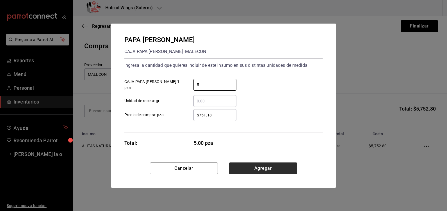
type input "5"
click at [261, 165] on button "Agregar" at bounding box center [263, 169] width 68 height 12
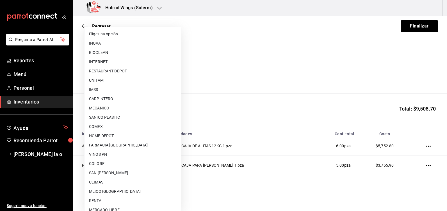
click at [125, 73] on body "Pregunta a Parrot AI Reportes Menú Personal Inventarios Ayuda Recomienda Parrot…" at bounding box center [223, 90] width 447 height 180
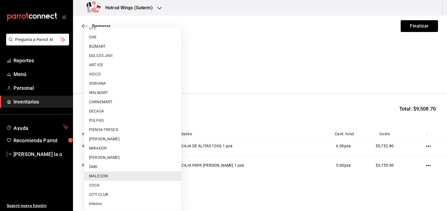
drag, startPoint x: 65, startPoint y: 69, endPoint x: 222, endPoint y: 67, distance: 157.7
click at [222, 67] on div at bounding box center [223, 105] width 447 height 211
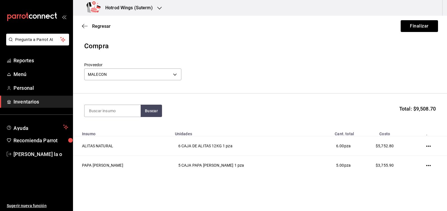
drag, startPoint x: 216, startPoint y: 76, endPoint x: 238, endPoint y: 45, distance: 37.5
click at [238, 45] on div "Compra" at bounding box center [260, 46] width 352 height 10
click at [108, 113] on input at bounding box center [113, 111] width 56 height 12
type input "ranch"
click at [154, 109] on button "Buscar" at bounding box center [151, 111] width 21 height 12
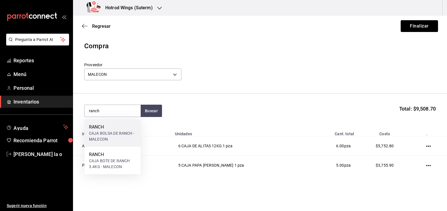
click at [130, 134] on div "CAJA BOLSA DE RANCH - MALECON" at bounding box center [112, 137] width 47 height 12
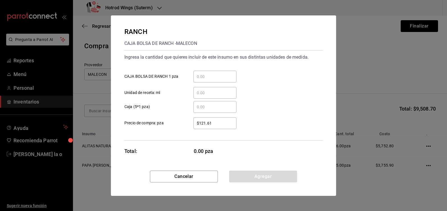
click at [201, 75] on input "​ CAJA BOLSA DE RANCH 1 pza" at bounding box center [215, 76] width 43 height 7
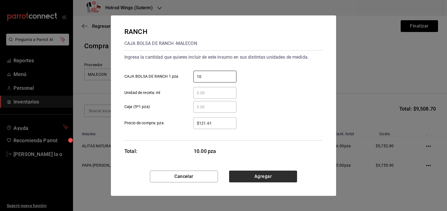
type input "10"
click at [259, 180] on button "Agregar" at bounding box center [263, 177] width 68 height 12
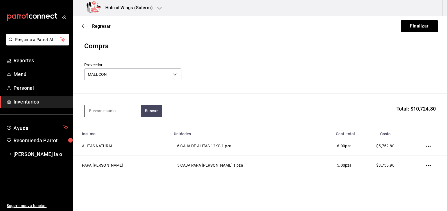
click at [107, 114] on input at bounding box center [113, 111] width 56 height 12
type input "mango"
click at [152, 109] on button "Buscar" at bounding box center [151, 111] width 21 height 12
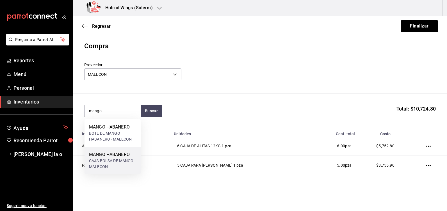
click at [120, 151] on div "MANGO HABANERO" at bounding box center [112, 154] width 47 height 7
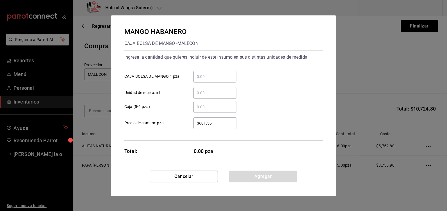
drag, startPoint x: 216, startPoint y: 94, endPoint x: 177, endPoint y: 128, distance: 52.0
drag, startPoint x: 177, startPoint y: 128, endPoint x: 150, endPoint y: 118, distance: 28.4
drag, startPoint x: 150, startPoint y: 118, endPoint x: -1, endPoint y: 223, distance: 183.9
drag, startPoint x: -1, startPoint y: 223, endPoint x: 205, endPoint y: 80, distance: 251.8
click at [205, 80] on input "​ CAJA BOLSA DE MANGO 1 pza" at bounding box center [215, 76] width 43 height 7
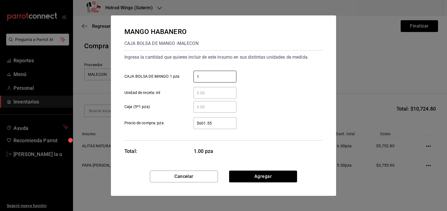
type input "1"
drag, startPoint x: 225, startPoint y: 49, endPoint x: 281, endPoint y: 168, distance: 131.3
click at [281, 168] on div "MANGO HABANERO CAJA BOLSA DE MANGO - MALECON Ingresa la cantidad que quieres in…" at bounding box center [223, 92] width 225 height 155
click at [248, 173] on button "Agregar" at bounding box center [263, 177] width 68 height 12
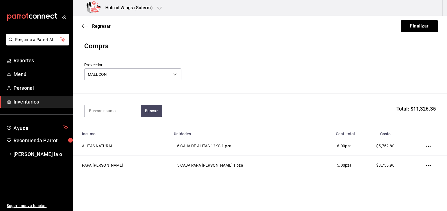
click at [419, 24] on button "Finalizar" at bounding box center [419, 26] width 37 height 12
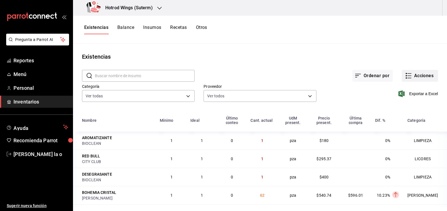
click at [426, 75] on button "Acciones" at bounding box center [420, 76] width 36 height 12
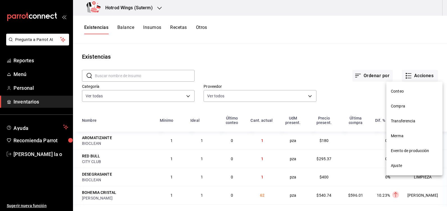
click at [394, 106] on span "Compra" at bounding box center [414, 106] width 47 height 6
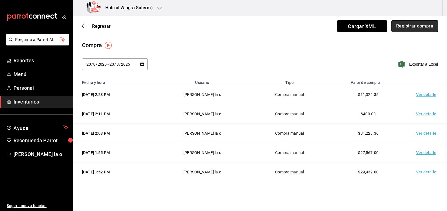
click at [417, 26] on button "Registrar compra" at bounding box center [415, 26] width 47 height 12
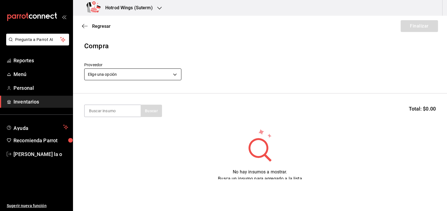
click at [172, 75] on body "Pregunta a Parrot AI Reportes Menú Personal Inventarios Ayuda Recomienda Parrot…" at bounding box center [223, 90] width 447 height 180
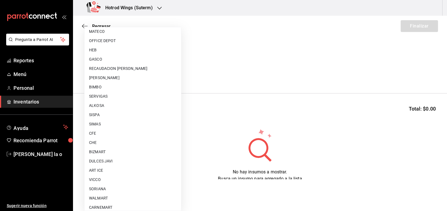
scroll to position [281, 0]
click at [105, 146] on li "ART ICE" at bounding box center [133, 142] width 97 height 9
type input "6bed690c-1dd1-42c9-8f2b-4ae3923f0828"
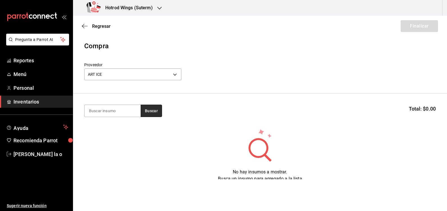
click at [156, 110] on button "Buscar" at bounding box center [151, 111] width 21 height 12
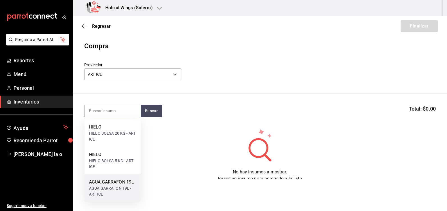
click at [101, 184] on div "AGUA GARRAFON 19L" at bounding box center [112, 182] width 47 height 7
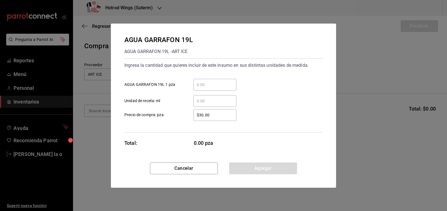
click at [201, 84] on input "​ AGUA GARRAFON 19L 1 pza" at bounding box center [215, 85] width 43 height 7
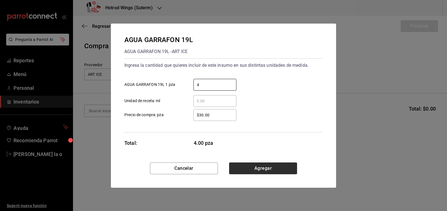
type input "4"
click at [265, 169] on button "Agregar" at bounding box center [263, 169] width 68 height 12
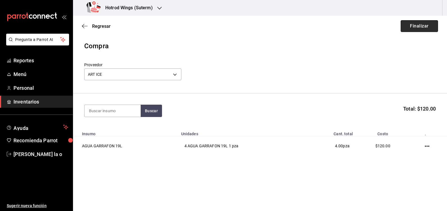
click at [423, 24] on button "Finalizar" at bounding box center [419, 26] width 37 height 12
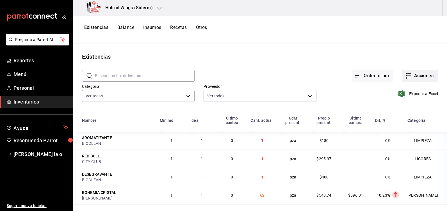
click at [411, 76] on button "Acciones" at bounding box center [420, 76] width 36 height 12
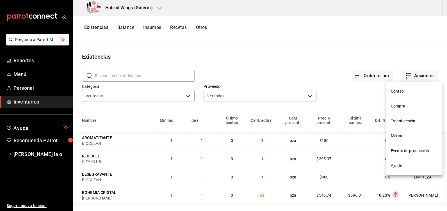
click at [407, 108] on span "Compra" at bounding box center [414, 106] width 47 height 6
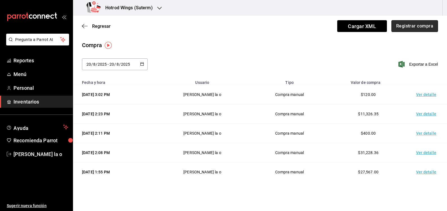
click at [411, 24] on button "Registrar compra" at bounding box center [415, 26] width 47 height 12
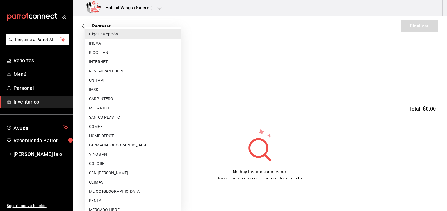
click at [175, 72] on body "Pregunta a Parrot AI Reportes Menú Personal Inventarios Ayuda Recomienda Parrot…" at bounding box center [223, 90] width 447 height 180
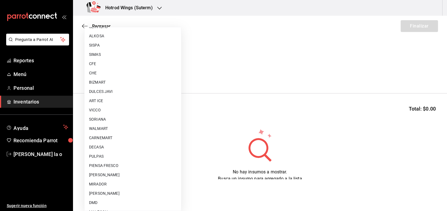
scroll to position [337, 0]
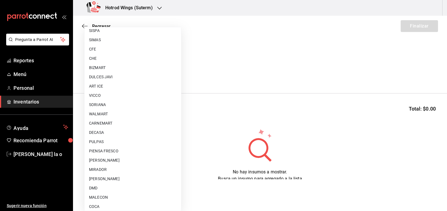
click at [111, 150] on li "PIENSA FRESCO" at bounding box center [133, 151] width 97 height 9
type input "1f9b4abe-d169-4a22-bd88-fa99a725e109"
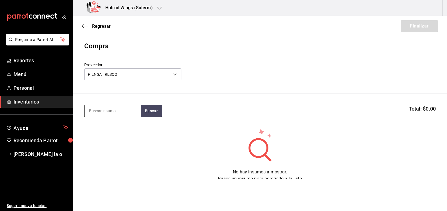
click at [106, 111] on input at bounding box center [113, 111] width 56 height 12
click at [158, 113] on button "Buscar" at bounding box center [151, 111] width 21 height 12
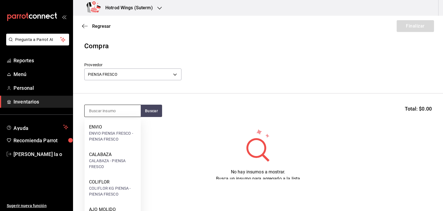
click at [92, 111] on input at bounding box center [113, 111] width 56 height 12
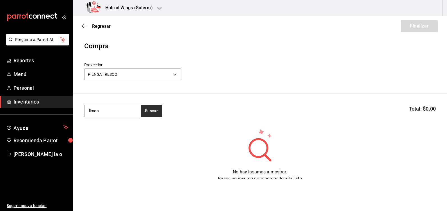
type input "limon"
click at [156, 107] on button "Buscar" at bounding box center [151, 111] width 21 height 12
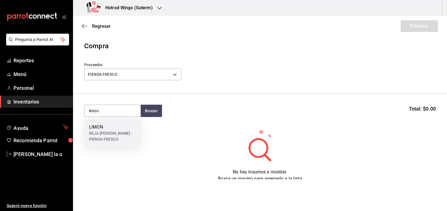
click at [104, 136] on div "REJA DE LIMON - PIENSA FRESCO" at bounding box center [112, 137] width 47 height 12
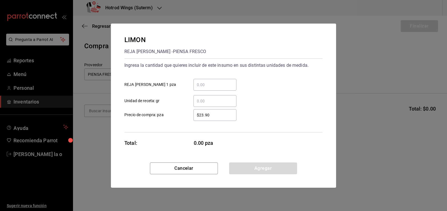
drag, startPoint x: 203, startPoint y: 88, endPoint x: 217, endPoint y: 86, distance: 14.5
click at [204, 88] on div "​" at bounding box center [215, 85] width 43 height 12
click at [204, 88] on input "​ REJA DE LIMON 1 pza" at bounding box center [215, 85] width 43 height 7
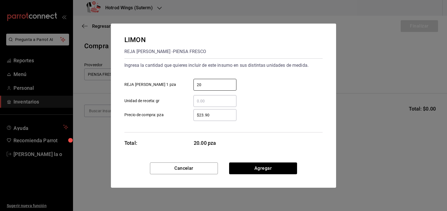
type input "20"
click at [201, 113] on input "$23.90" at bounding box center [215, 115] width 43 height 7
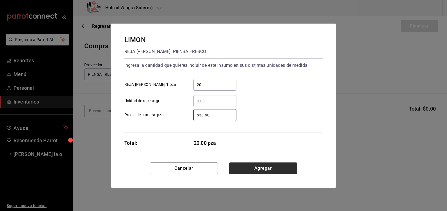
type input "$33.90"
click at [259, 170] on button "Agregar" at bounding box center [263, 169] width 68 height 12
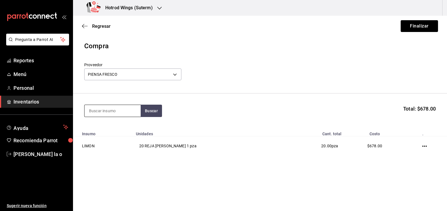
click at [96, 112] on input at bounding box center [113, 111] width 56 height 12
type input "colif"
click at [150, 112] on button "Buscar" at bounding box center [151, 111] width 21 height 12
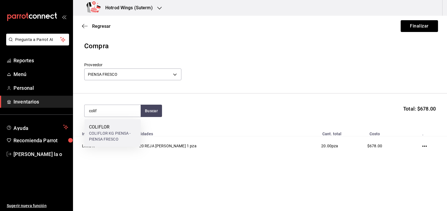
click at [111, 135] on div "COLIFLOR KG PIENSA - PIENSA FRESCO" at bounding box center [112, 137] width 47 height 12
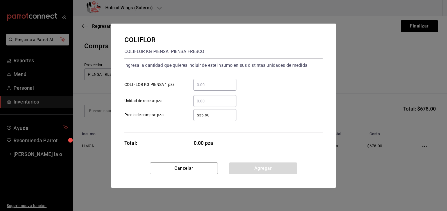
click at [210, 82] on input "​ COLIFLOR KG PIENSA 1 pza" at bounding box center [215, 85] width 43 height 7
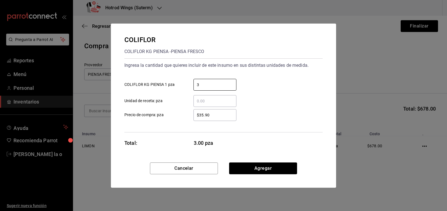
type input "3"
click at [201, 115] on input "$35.90" at bounding box center [215, 115] width 43 height 7
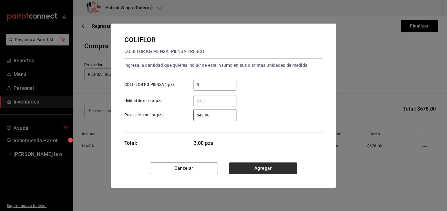
type input "$43.90"
click at [270, 166] on button "Agregar" at bounding box center [263, 169] width 68 height 12
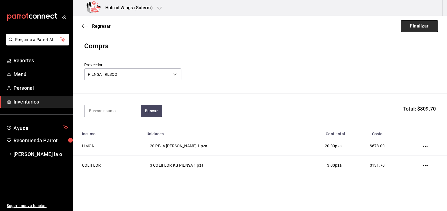
click at [412, 25] on button "Finalizar" at bounding box center [419, 26] width 37 height 12
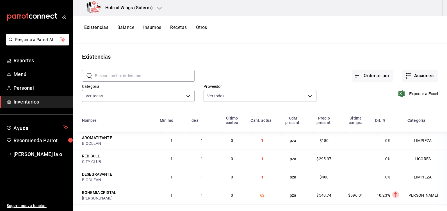
click at [159, 8] on icon "button" at bounding box center [159, 8] width 4 height 4
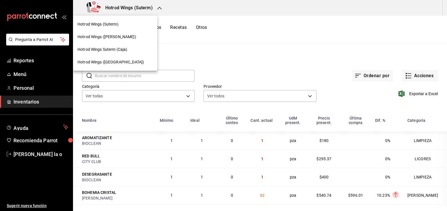
click at [112, 39] on span "Hotrod Wings ([PERSON_NAME])" at bounding box center [107, 37] width 59 height 6
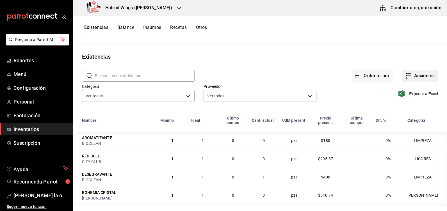
click at [415, 75] on button "Acciones" at bounding box center [420, 76] width 36 height 12
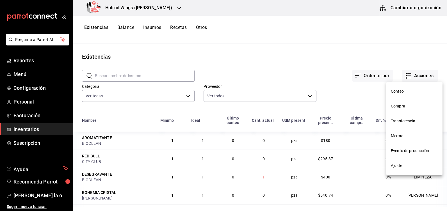
click at [404, 105] on span "Compra" at bounding box center [414, 106] width 47 height 6
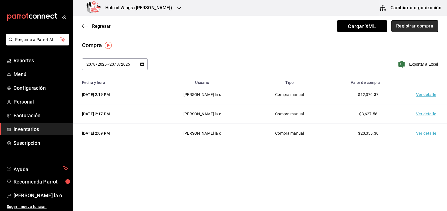
click at [413, 22] on button "Registrar compra" at bounding box center [415, 26] width 47 height 12
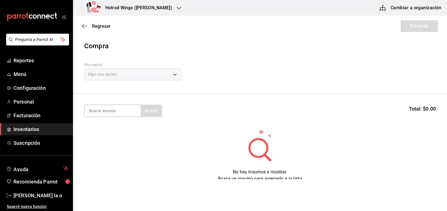
click at [178, 77] on div "Elige una opción" at bounding box center [132, 75] width 97 height 12
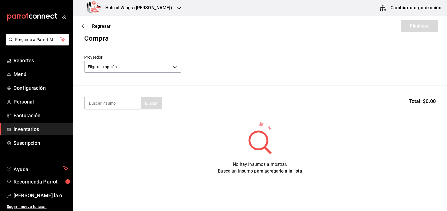
scroll to position [21, 0]
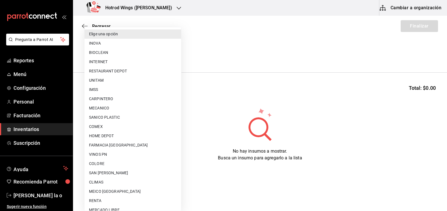
click at [173, 53] on body "Pregunta a Parrot AI Reportes Menú Configuración Personal Facturación Inventari…" at bounding box center [223, 90] width 447 height 180
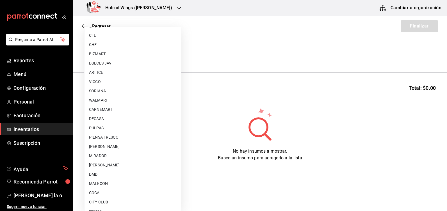
scroll to position [359, 0]
click at [97, 130] on li "PIENSA FRESCO" at bounding box center [133, 129] width 97 height 9
type input "1f9b4abe-d169-4a22-bd88-fa99a725e109"
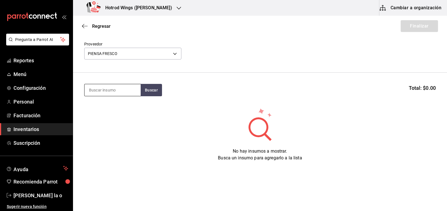
click at [109, 90] on input at bounding box center [113, 90] width 56 height 12
type input "zana"
click at [150, 90] on button "Buscar" at bounding box center [151, 90] width 21 height 12
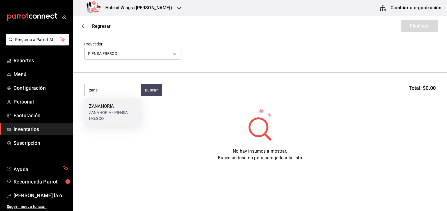
click at [115, 112] on div "ZANAHORIA - PIENSA FRESCO" at bounding box center [112, 116] width 47 height 12
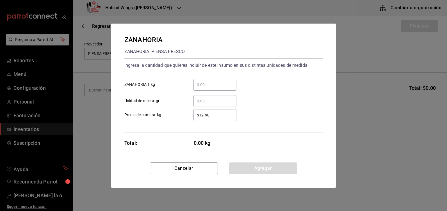
click at [201, 82] on input "​ ZANAHORIA 1 kg" at bounding box center [215, 85] width 43 height 7
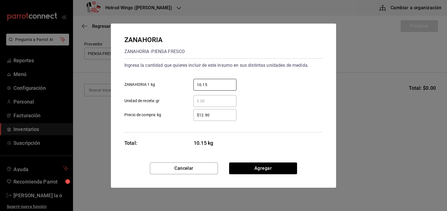
type input "10.15"
click at [204, 115] on input "$12.90" at bounding box center [215, 115] width 43 height 7
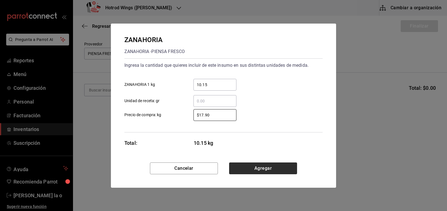
type input "$17.90"
click at [266, 164] on button "Agregar" at bounding box center [263, 169] width 68 height 12
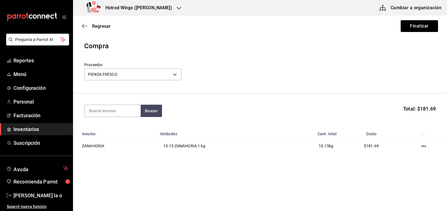
scroll to position [0, 0]
click at [101, 112] on input at bounding box center [113, 111] width 56 height 12
type input "cebolla"
click at [152, 110] on button "Buscar" at bounding box center [151, 111] width 21 height 12
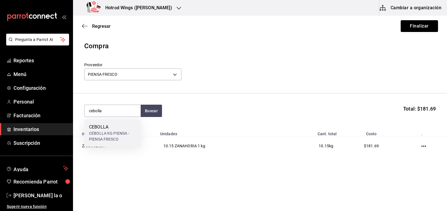
click at [111, 137] on div "CEBOLLA KG PIENSA - PIENSA FRESCO" at bounding box center [112, 137] width 47 height 12
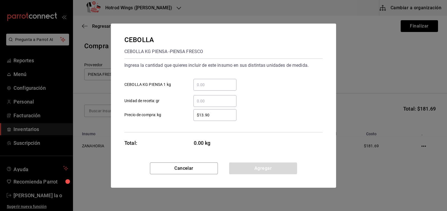
click at [208, 83] on input "​ CEBOLLA KG PIENSA 1 kg" at bounding box center [215, 85] width 43 height 7
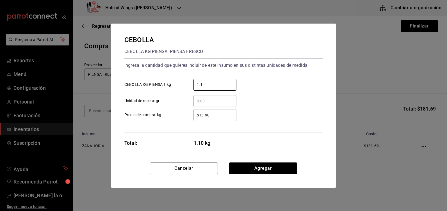
type input "1.1"
click at [204, 115] on input "$13.90" at bounding box center [215, 115] width 43 height 7
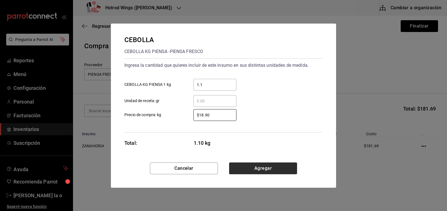
type input "$18.90"
click at [267, 171] on button "Agregar" at bounding box center [263, 169] width 68 height 12
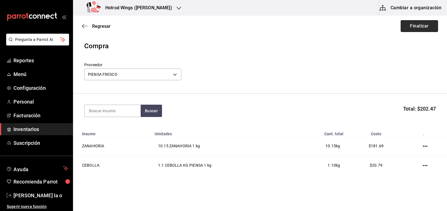
click at [419, 24] on button "Finalizar" at bounding box center [419, 26] width 37 height 12
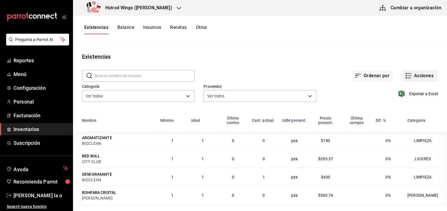
click at [413, 78] on button "Acciones" at bounding box center [420, 76] width 36 height 12
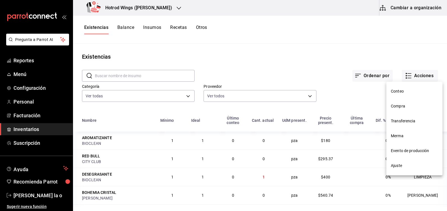
click at [405, 105] on span "Compra" at bounding box center [414, 106] width 47 height 6
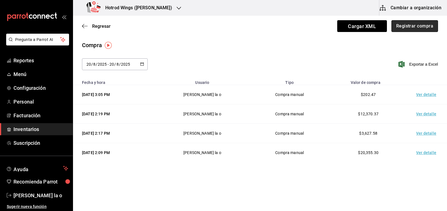
click at [408, 25] on button "Registrar compra" at bounding box center [415, 26] width 47 height 12
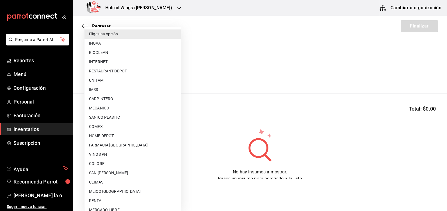
click at [175, 77] on body "Pregunta a Parrot AI Reportes Menú Configuración Personal Facturación Inventari…" at bounding box center [223, 90] width 447 height 180
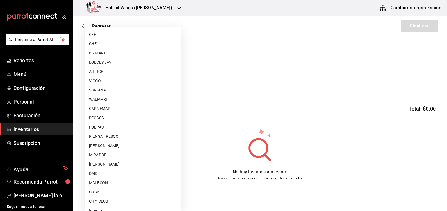
scroll to position [359, 0]
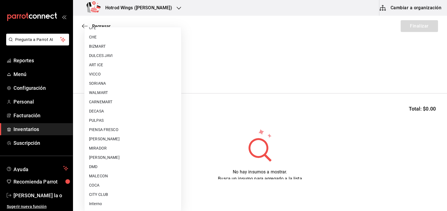
click at [123, 157] on li "[PERSON_NAME]" at bounding box center [133, 157] width 97 height 9
type input "a51b505a-5e76-4510-9174-3b13b390ac3c"
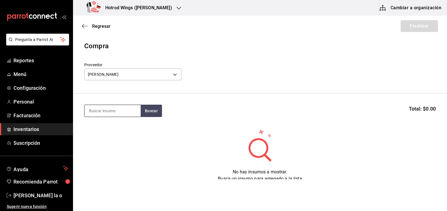
click at [103, 106] on input at bounding box center [113, 111] width 56 height 12
type input "moli"
click at [150, 111] on button "Buscar" at bounding box center [151, 111] width 21 height 12
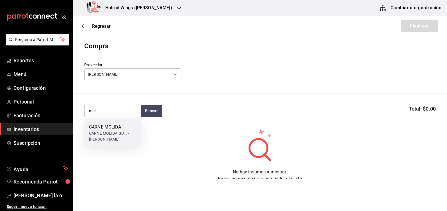
click at [106, 128] on div "CARNE MOLIDA" at bounding box center [112, 127] width 47 height 7
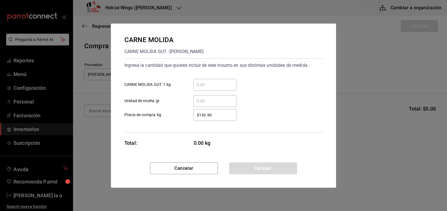
click at [209, 82] on input "​ CARNE MOLIDA GUT. 1 kg" at bounding box center [215, 85] width 43 height 7
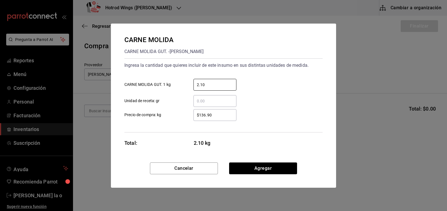
type input "2.10"
click at [206, 114] on input "$136.90" at bounding box center [215, 115] width 43 height 7
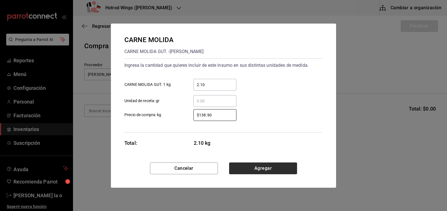
type input "$138.90"
click at [247, 165] on button "Agregar" at bounding box center [263, 169] width 68 height 12
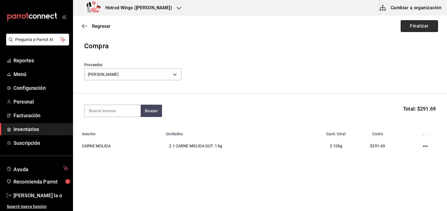
click at [417, 28] on button "Finalizar" at bounding box center [419, 26] width 37 height 12
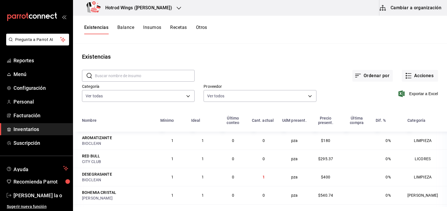
click at [177, 8] on icon "button" at bounding box center [179, 8] width 4 height 4
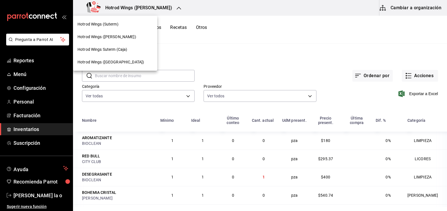
click at [120, 27] on div "Hotrod Wings (Suterm)" at bounding box center [115, 24] width 75 height 6
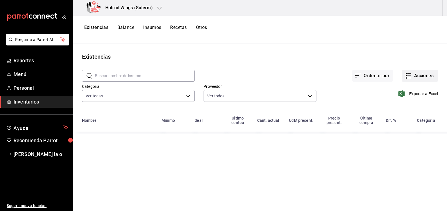
click at [419, 78] on button "Acciones" at bounding box center [420, 76] width 36 height 12
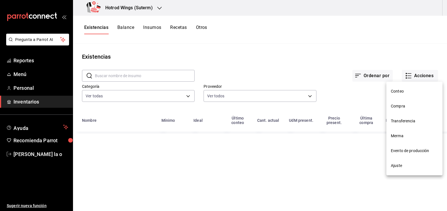
click at [395, 105] on span "Compra" at bounding box center [414, 106] width 47 height 6
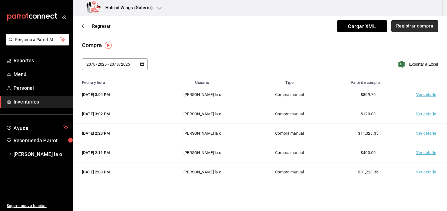
click at [402, 27] on button "Registrar compra" at bounding box center [415, 26] width 47 height 12
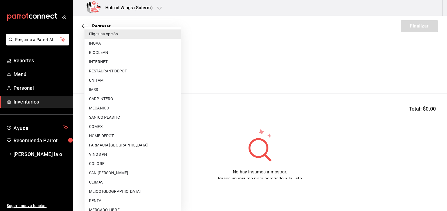
click at [178, 76] on body "Pregunta a Parrot AI Reportes Menú Personal Inventarios Ayuda Recomienda Parrot…" at bounding box center [223, 90] width 447 height 180
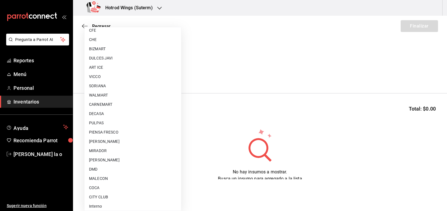
scroll to position [359, 0]
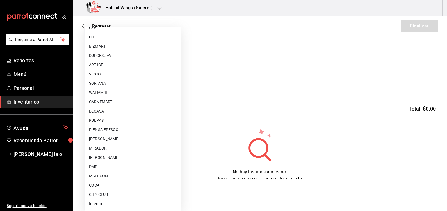
click at [111, 156] on li "[PERSON_NAME]" at bounding box center [133, 157] width 97 height 9
type input "a51b505a-5e76-4510-9174-3b13b390ac3c"
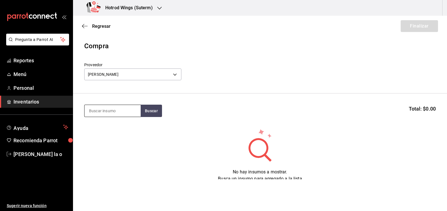
click at [119, 110] on input at bounding box center [113, 111] width 56 height 12
type input "moli"
click at [146, 110] on button "Buscar" at bounding box center [151, 111] width 21 height 12
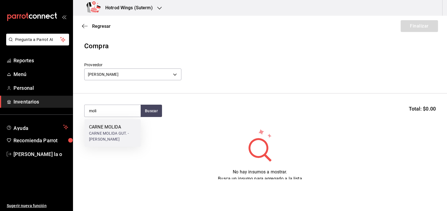
click at [107, 130] on div "CARNE MOLIDA" at bounding box center [112, 127] width 47 height 7
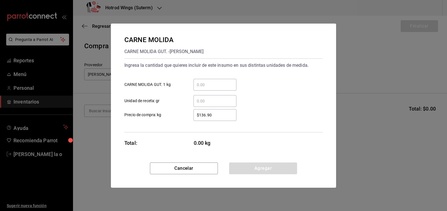
click at [203, 87] on input "​ CARNE MOLIDA GUT. 1 kg" at bounding box center [215, 85] width 43 height 7
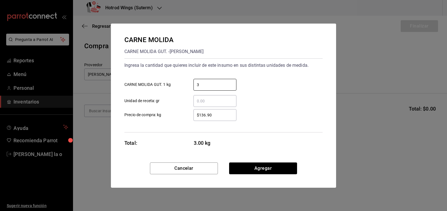
type input "3"
click at [205, 115] on input "$136.90" at bounding box center [215, 115] width 43 height 7
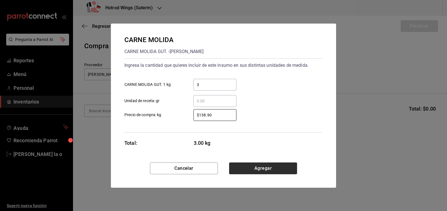
type input "$138.90"
click at [252, 168] on button "Agregar" at bounding box center [263, 169] width 68 height 12
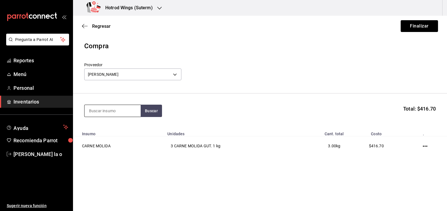
click at [119, 116] on input at bounding box center [113, 111] width 56 height 12
click at [159, 111] on button "Buscar" at bounding box center [151, 111] width 21 height 12
click at [152, 113] on button "Buscar" at bounding box center [151, 111] width 21 height 12
type input "a"
type input "tortilla"
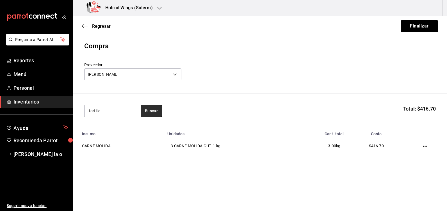
click at [158, 117] on button "Buscar" at bounding box center [151, 111] width 21 height 12
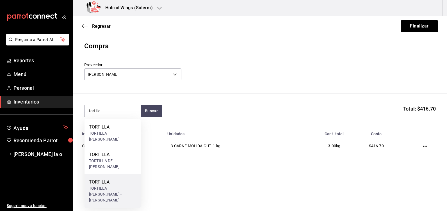
click at [116, 184] on div "TORTILLA" at bounding box center [112, 182] width 47 height 7
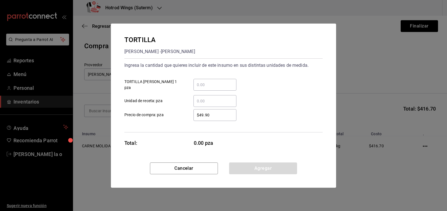
click at [202, 83] on input "​ TORTILLA [PERSON_NAME] 1 pza" at bounding box center [215, 85] width 43 height 7
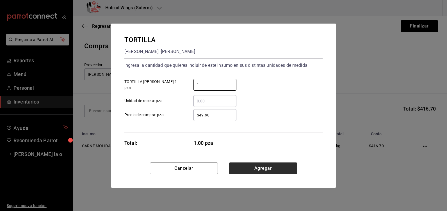
type input "1"
click at [265, 169] on button "Agregar" at bounding box center [263, 169] width 68 height 12
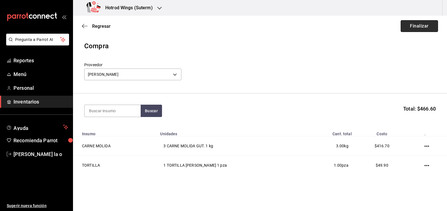
drag, startPoint x: 423, startPoint y: 22, endPoint x: 414, endPoint y: 25, distance: 9.2
click at [423, 22] on button "Finalizar" at bounding box center [419, 26] width 37 height 12
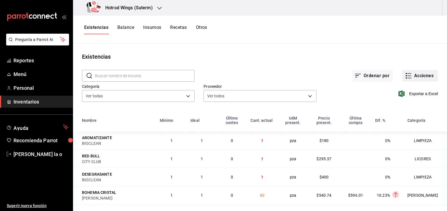
click at [424, 76] on button "Acciones" at bounding box center [420, 76] width 36 height 12
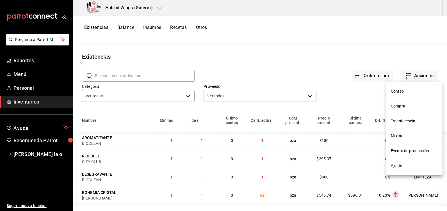
click at [401, 105] on span "Compra" at bounding box center [414, 106] width 47 height 6
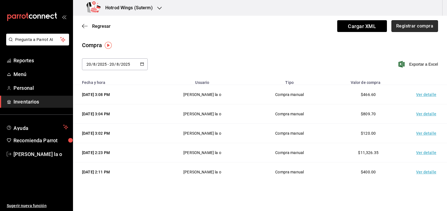
click at [395, 27] on button "Registrar compra" at bounding box center [415, 26] width 47 height 12
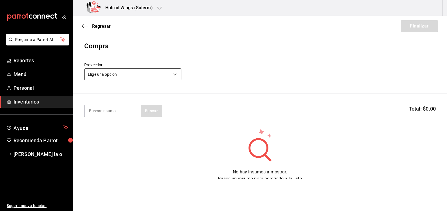
click at [177, 77] on body "Pregunta a Parrot AI Reportes Menú Personal Inventarios Ayuda Recomienda Parrot…" at bounding box center [223, 90] width 447 height 180
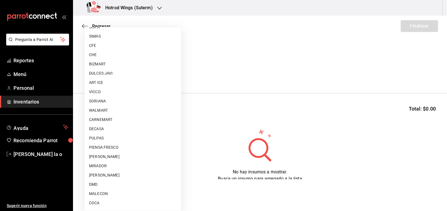
scroll to position [359, 0]
click at [109, 101] on li "CARNEMART" at bounding box center [133, 102] width 97 height 9
type input "eca350a2-9016-411f-85b5-03c45e2cf8f6"
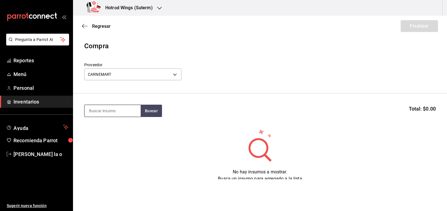
click at [116, 114] on input at bounding box center [113, 111] width 56 height 12
type input "[PERSON_NAME]"
click at [147, 111] on button "Buscar" at bounding box center [151, 111] width 21 height 12
click at [151, 109] on button "Buscar" at bounding box center [151, 111] width 21 height 12
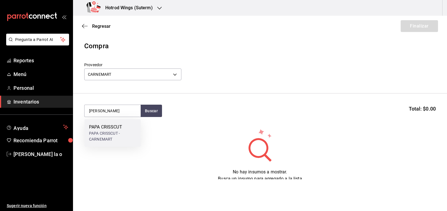
click at [118, 129] on div "PAPA CRISSCUT" at bounding box center [112, 127] width 47 height 7
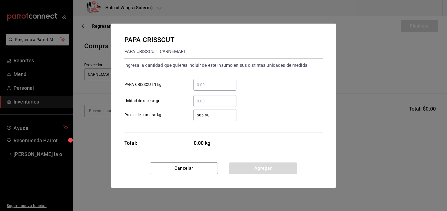
drag, startPoint x: 202, startPoint y: 85, endPoint x: 233, endPoint y: 87, distance: 31.2
click at [202, 85] on input "​ PAPA CRISSCUT 1 kg" at bounding box center [215, 85] width 43 height 7
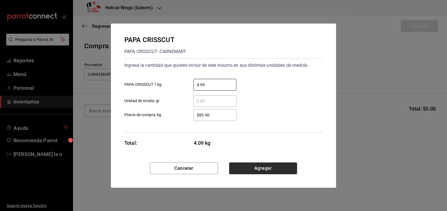
type input "4.09"
click at [260, 164] on button "Agregar" at bounding box center [263, 169] width 68 height 12
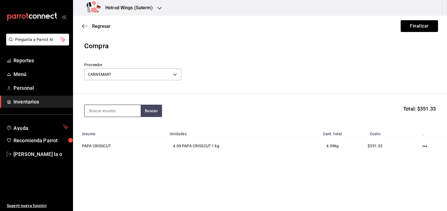
click at [103, 112] on input at bounding box center [113, 111] width 56 height 12
type input "PAPA [PERSON_NAME]"
click at [150, 107] on button "Buscar" at bounding box center [151, 111] width 21 height 12
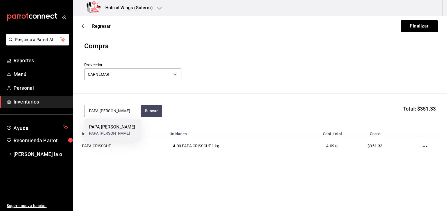
click at [107, 130] on div "PAPA [PERSON_NAME]" at bounding box center [112, 127] width 46 height 7
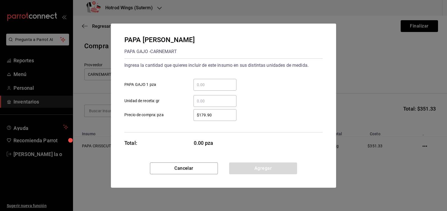
click at [199, 83] on input "​ PAPA GAJO 1 pza" at bounding box center [215, 85] width 43 height 7
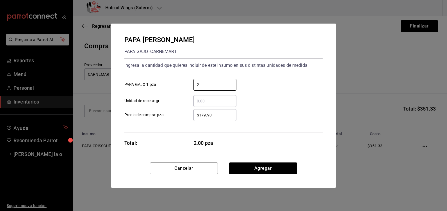
type input "2"
click at [212, 114] on input "$179.90" at bounding box center [215, 115] width 43 height 7
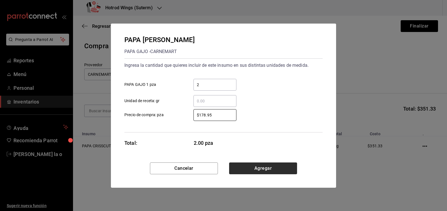
type input "$178.95"
click at [263, 170] on button "Agregar" at bounding box center [263, 169] width 68 height 12
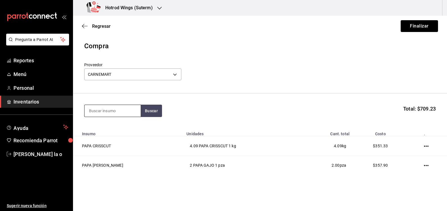
click at [101, 110] on input at bounding box center [113, 111] width 56 height 12
type input "QUESO"
click at [151, 111] on button "Buscar" at bounding box center [151, 111] width 21 height 12
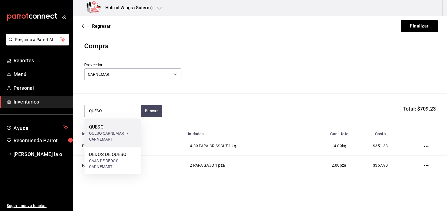
click at [107, 136] on div "QUESO CARNEMART - CARNEMART" at bounding box center [112, 137] width 47 height 12
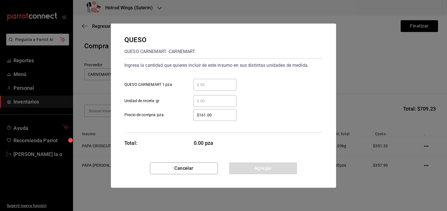
click at [207, 81] on div "​" at bounding box center [215, 85] width 43 height 12
click at [207, 82] on input "​ QUESO CARNEMART 1 pza" at bounding box center [215, 85] width 43 height 7
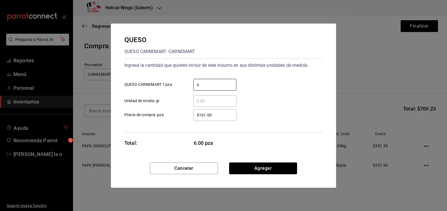
type input "6"
click at [228, 116] on input "$161.00" at bounding box center [215, 115] width 43 height 7
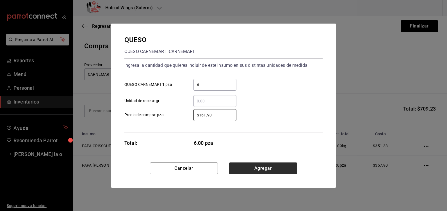
type input "$161.90"
click at [278, 171] on button "Agregar" at bounding box center [263, 169] width 68 height 12
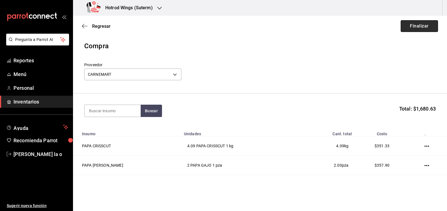
drag, startPoint x: 415, startPoint y: 27, endPoint x: 332, endPoint y: 45, distance: 84.1
click at [414, 26] on button "Finalizar" at bounding box center [419, 26] width 37 height 12
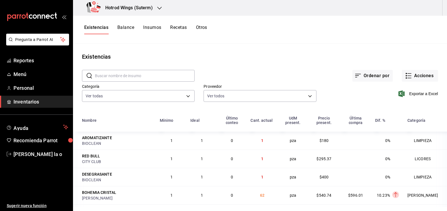
click at [159, 9] on icon "button" at bounding box center [159, 8] width 4 height 3
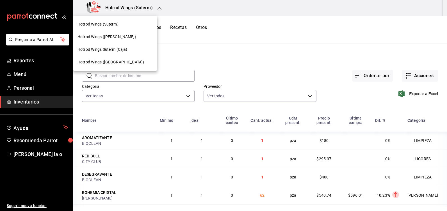
click at [119, 39] on div "Hotrod Wings ([PERSON_NAME])" at bounding box center [115, 37] width 75 height 6
